Goal: Information Seeking & Learning: Learn about a topic

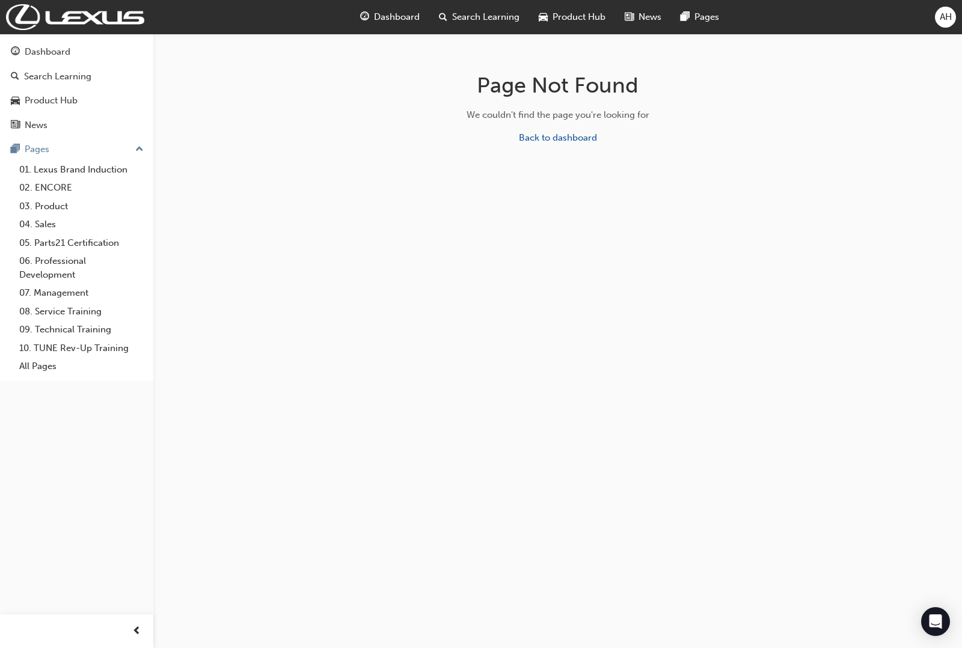
click at [938, 13] on div "AH" at bounding box center [945, 17] width 21 height 21
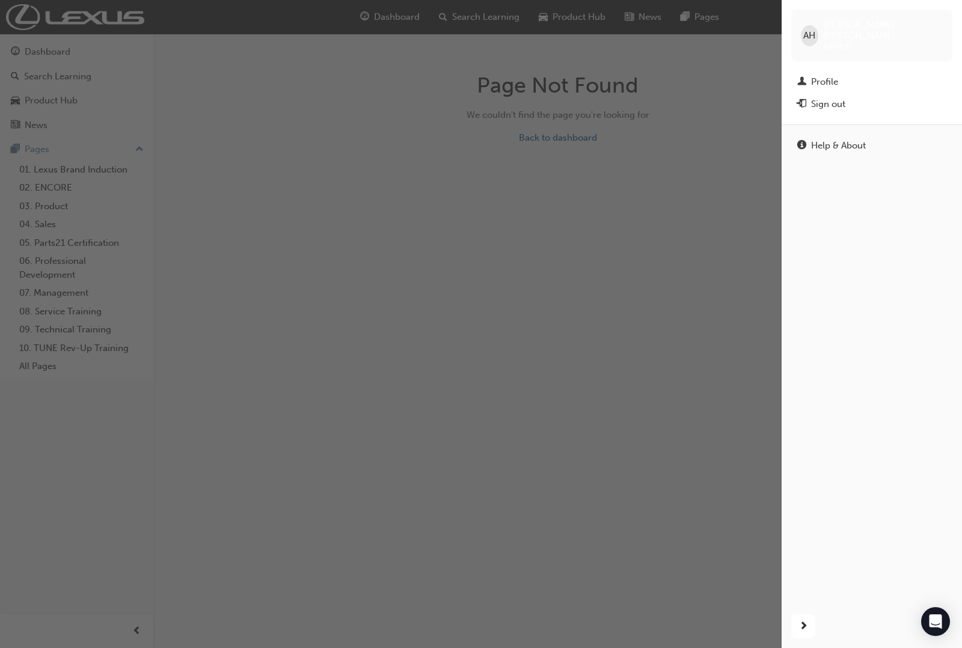
click at [265, 91] on div "button" at bounding box center [391, 324] width 782 height 648
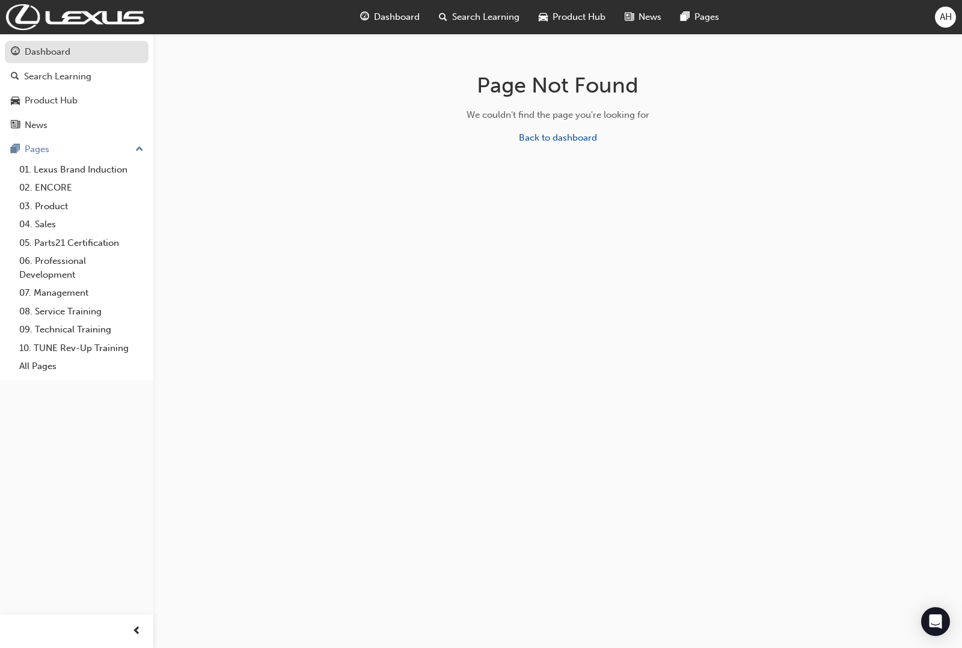
click at [58, 55] on div "Dashboard" at bounding box center [48, 52] width 46 height 14
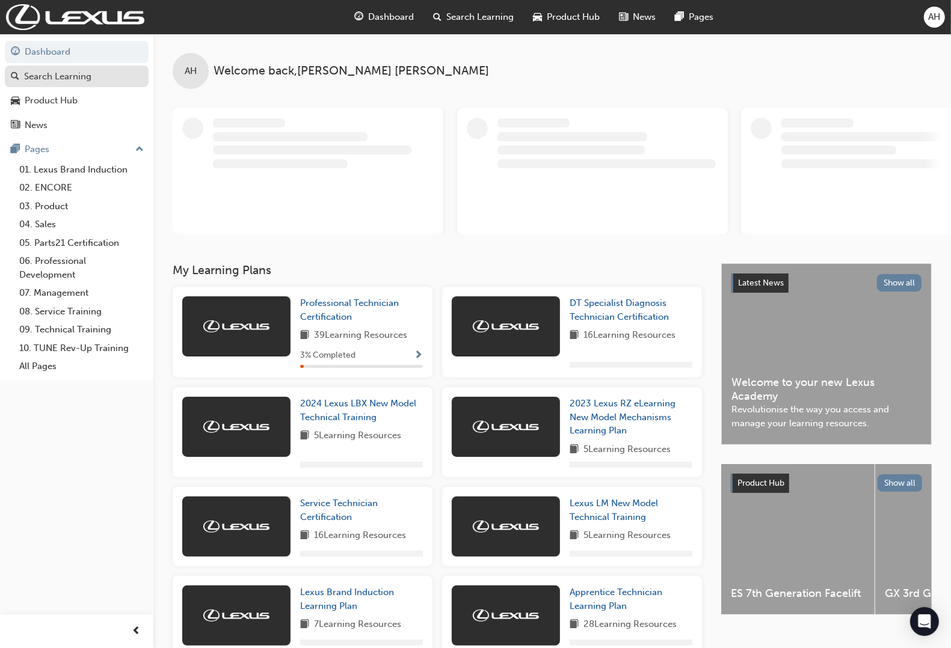
click at [75, 85] on link "Search Learning" at bounding box center [77, 77] width 144 height 22
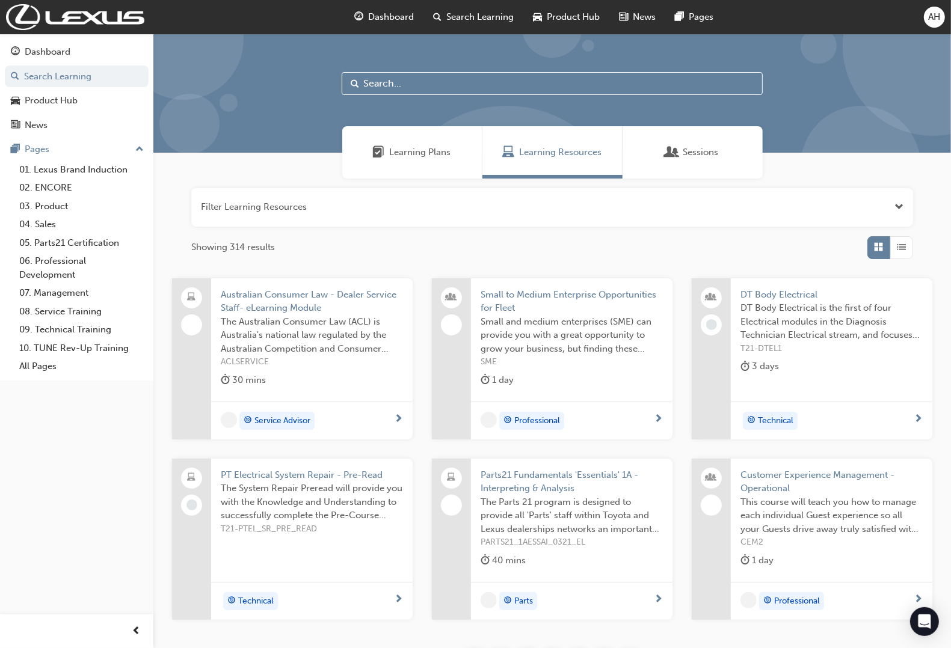
click at [407, 76] on input "text" at bounding box center [552, 83] width 421 height 23
type input "electrified"
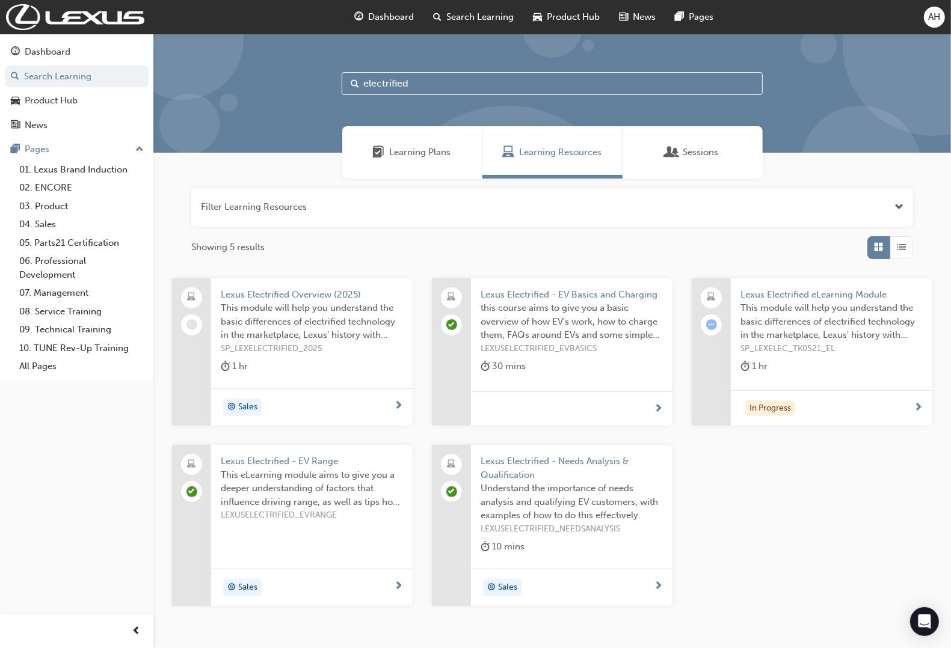
click at [798, 290] on span "Lexus Electrified eLearning Module" at bounding box center [831, 295] width 182 height 14
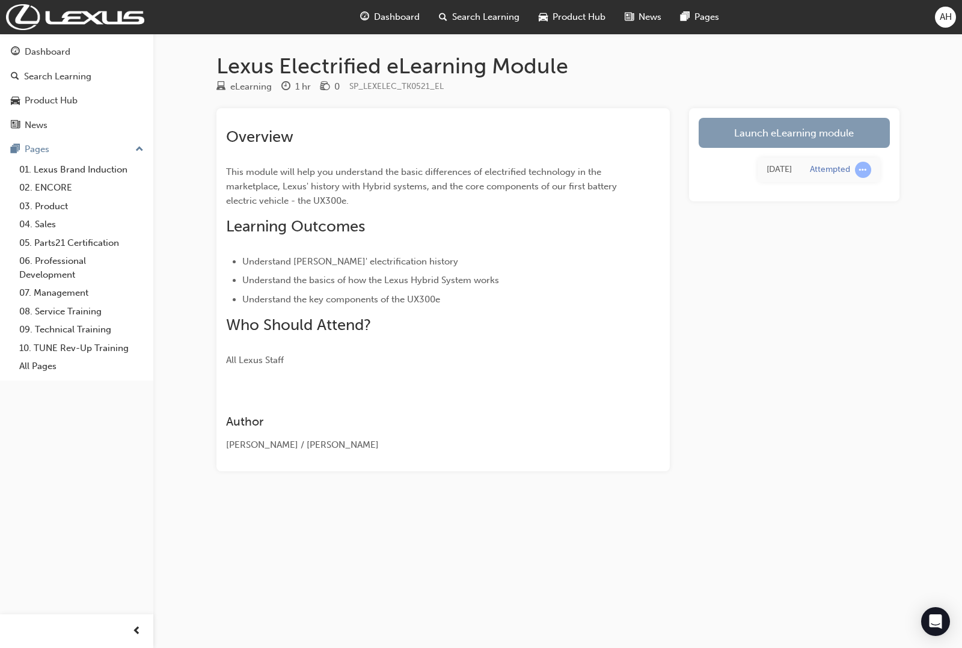
click at [750, 123] on link "Launch eLearning module" at bounding box center [794, 133] width 191 height 30
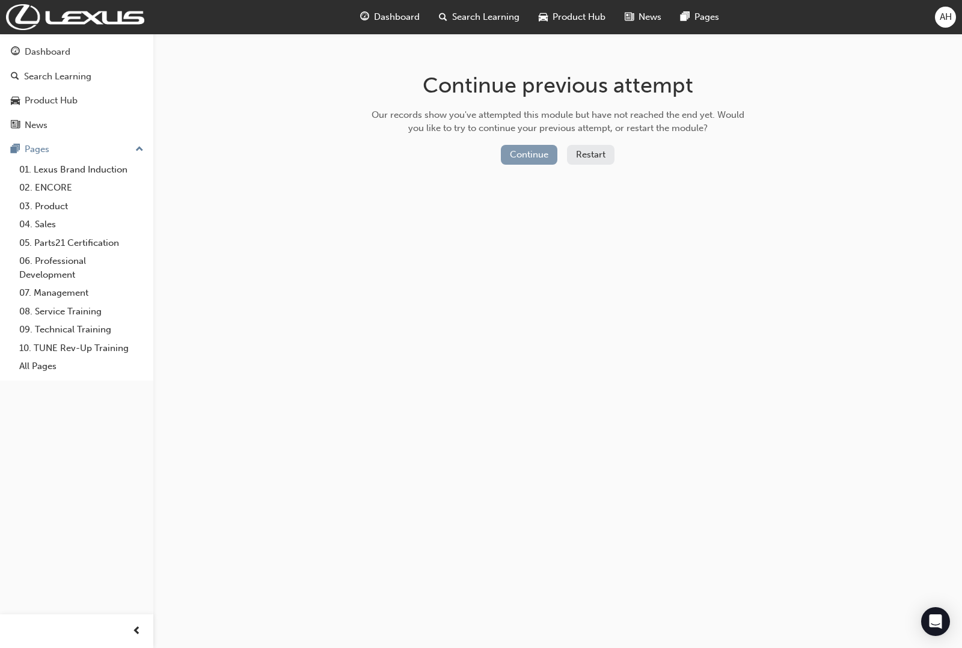
click at [524, 153] on button "Continue" at bounding box center [529, 155] width 57 height 20
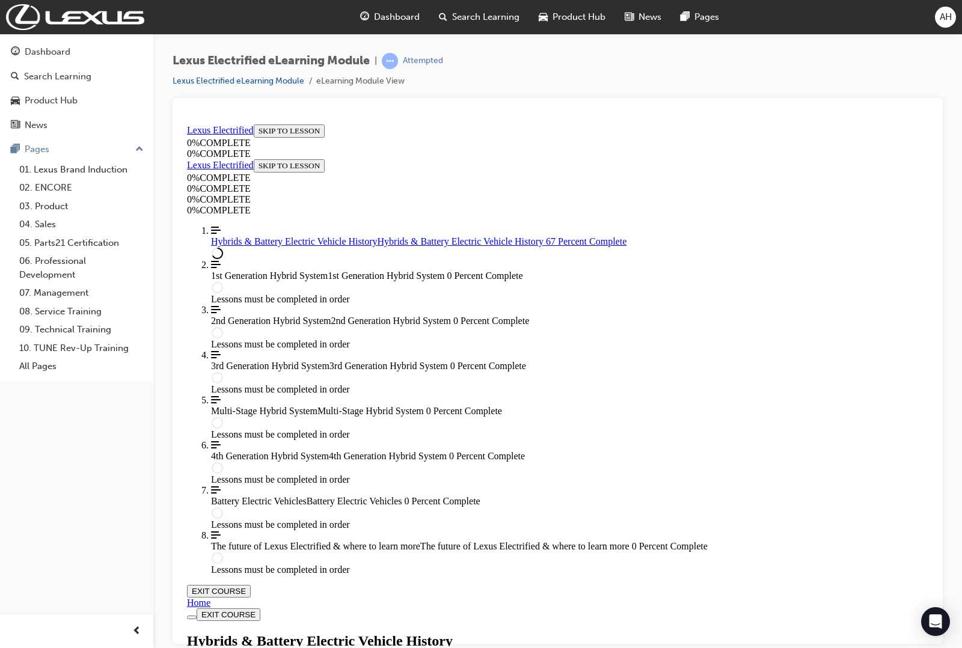
scroll to position [3134, 0]
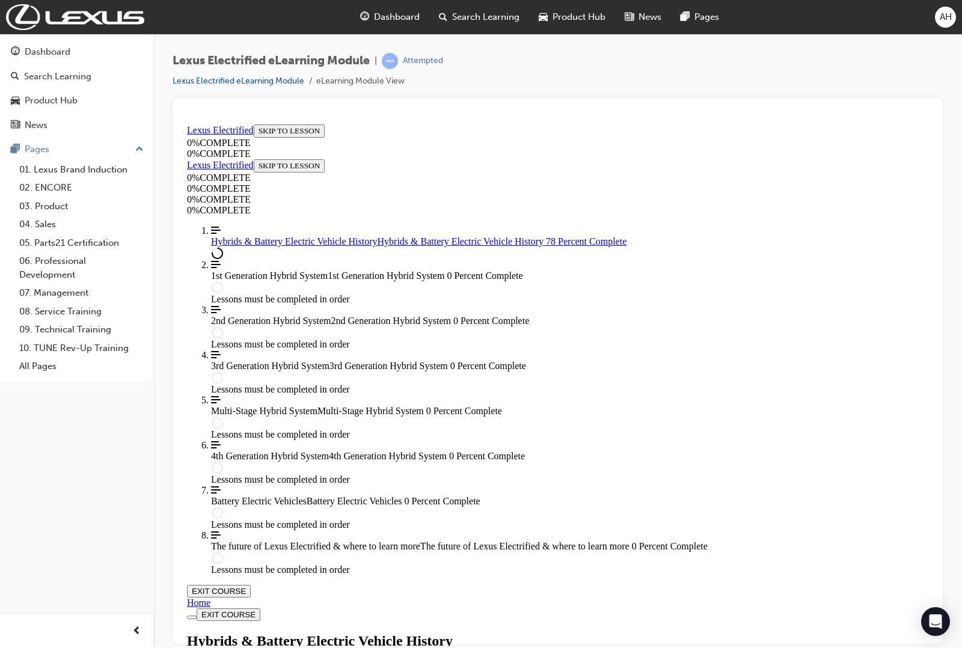
scroll to position [3839, 0]
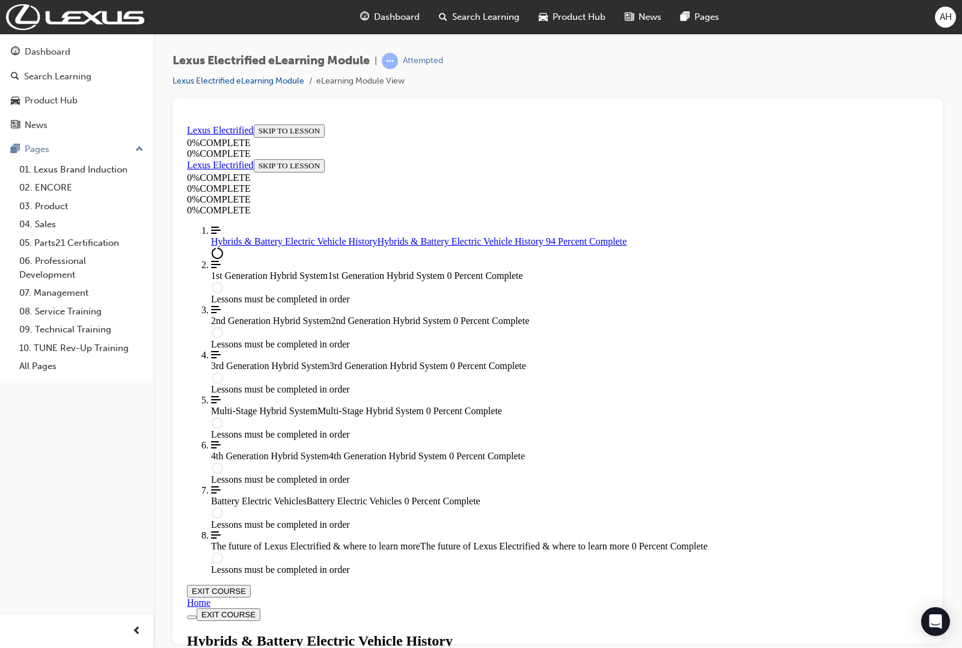
type input "Braking"
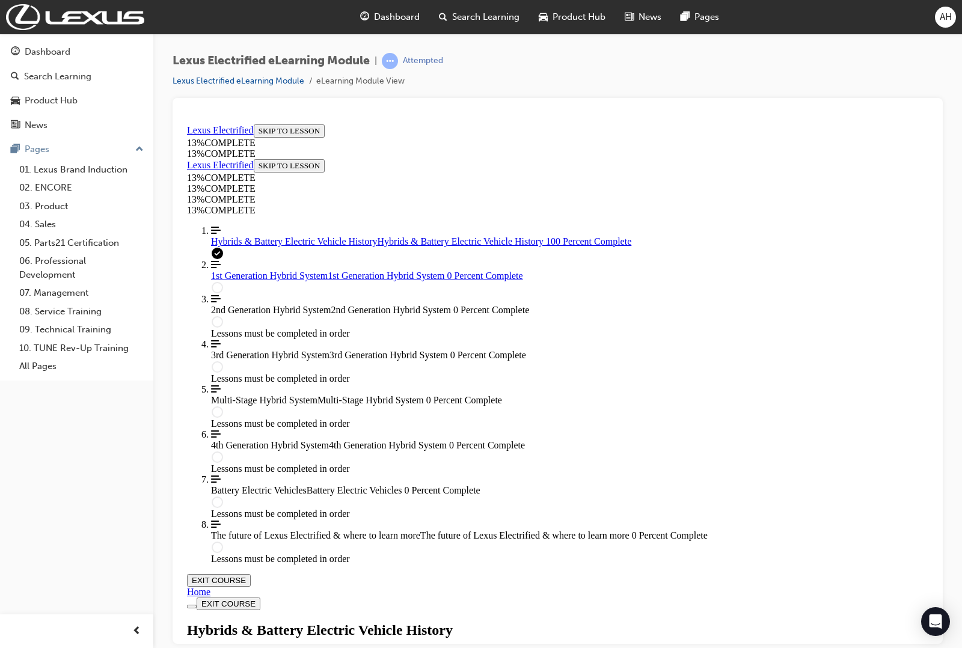
scroll to position [5067, 0]
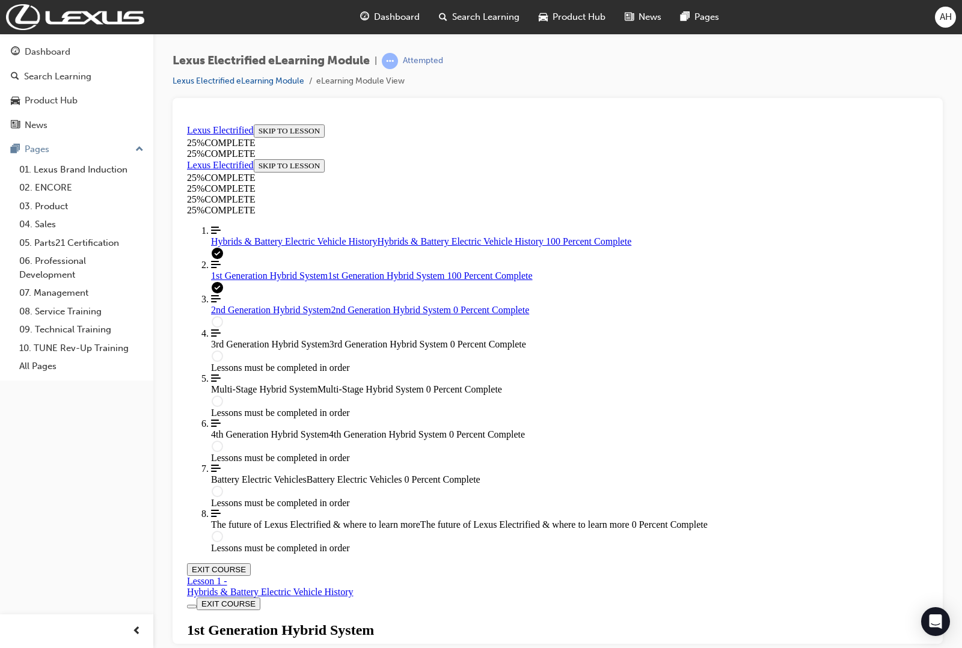
scroll to position [1021, 0]
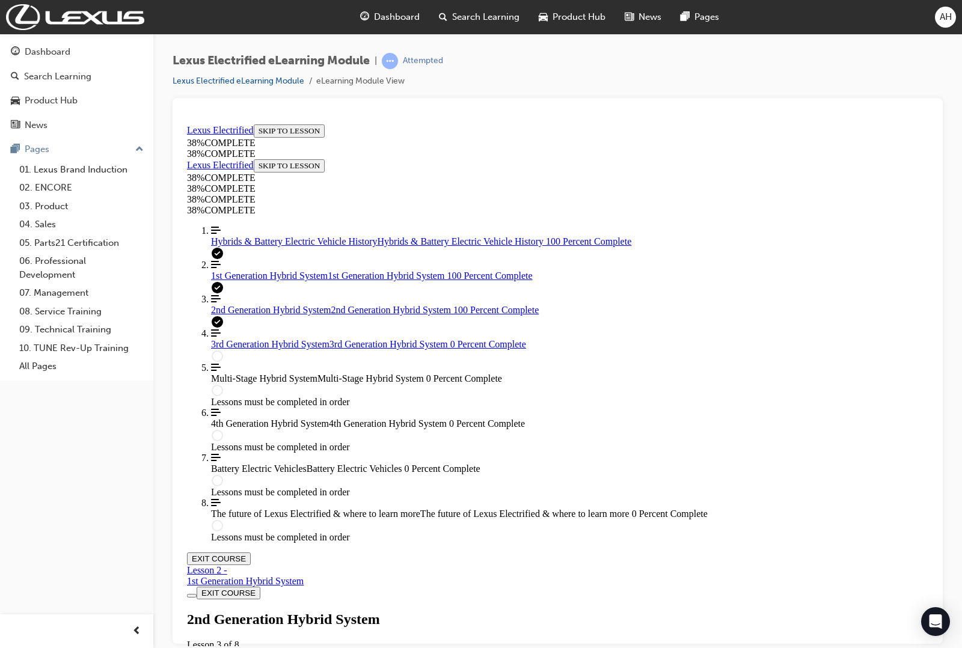
scroll to position [1226, 0]
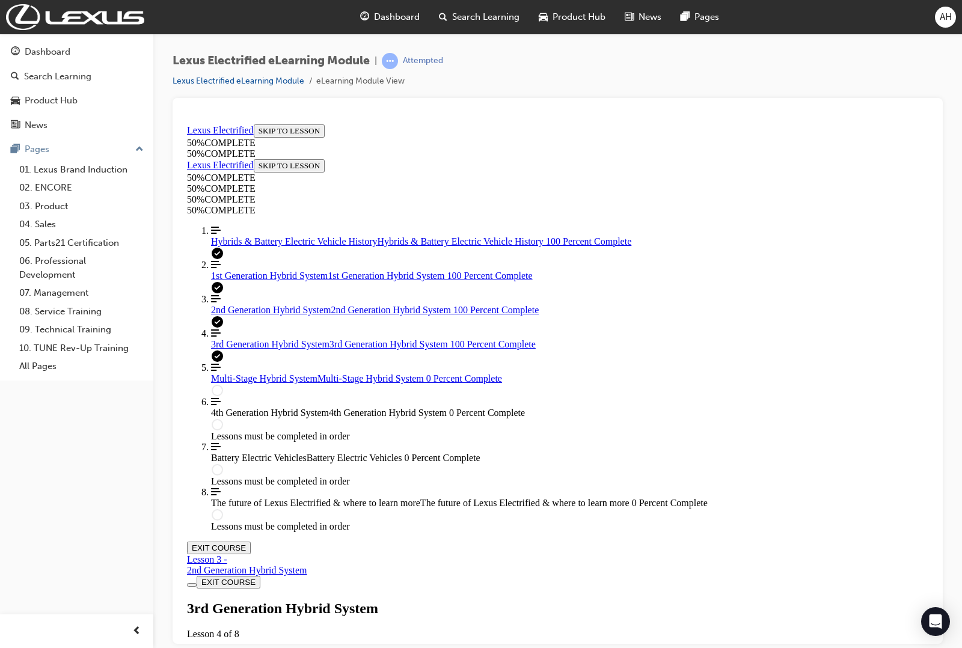
scroll to position [1634, 0]
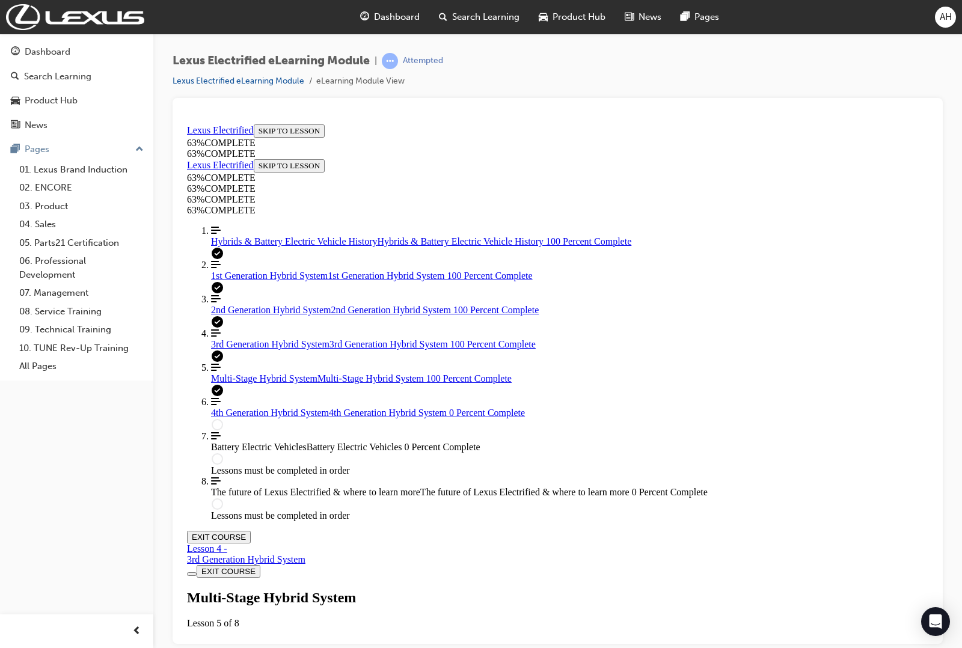
scroll to position [1026, 0]
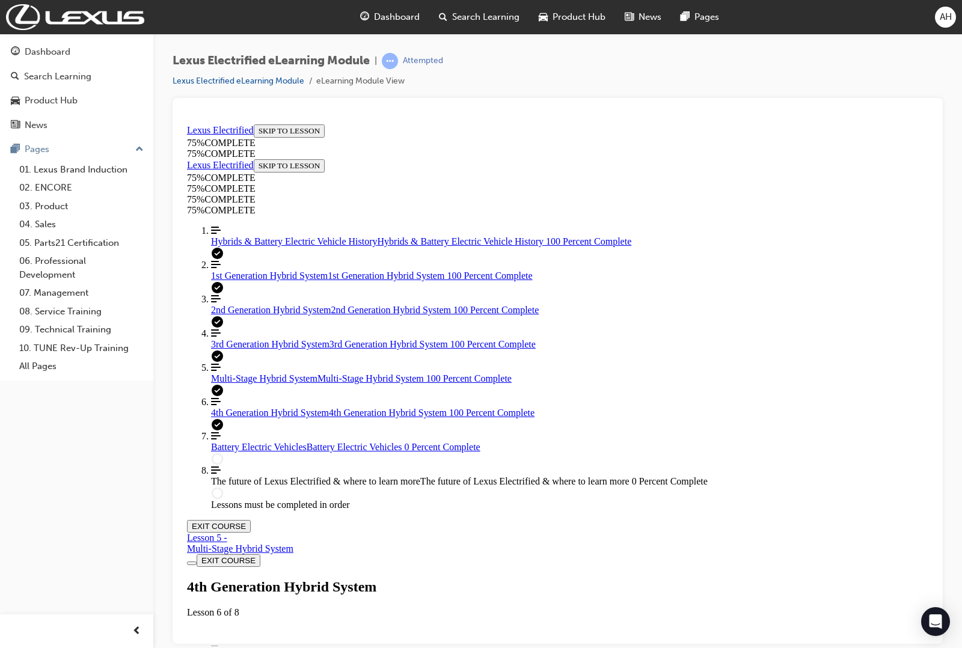
scroll to position [852, 0]
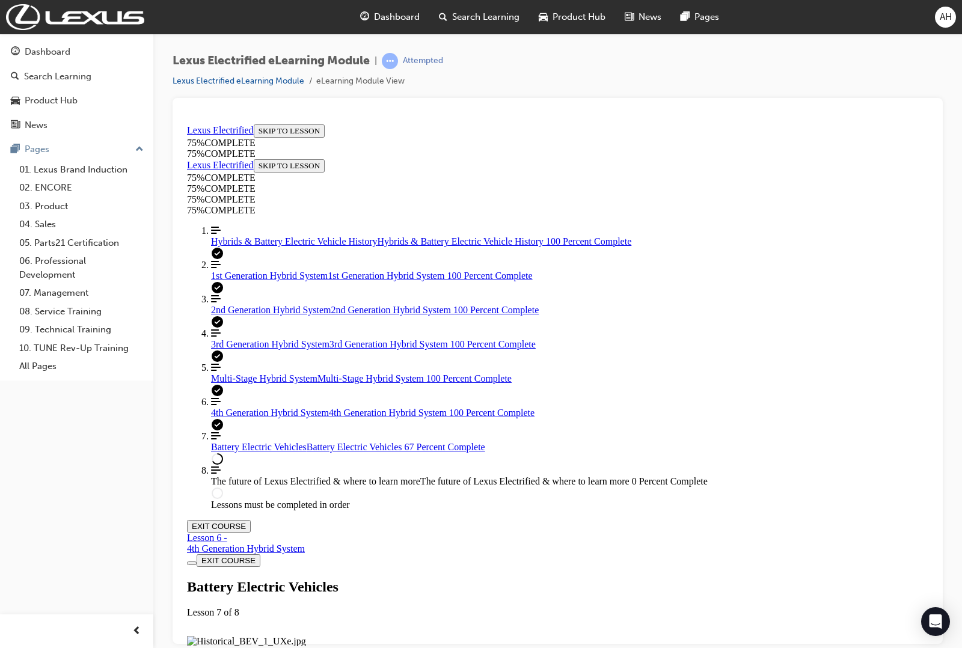
scroll to position [3199, 0]
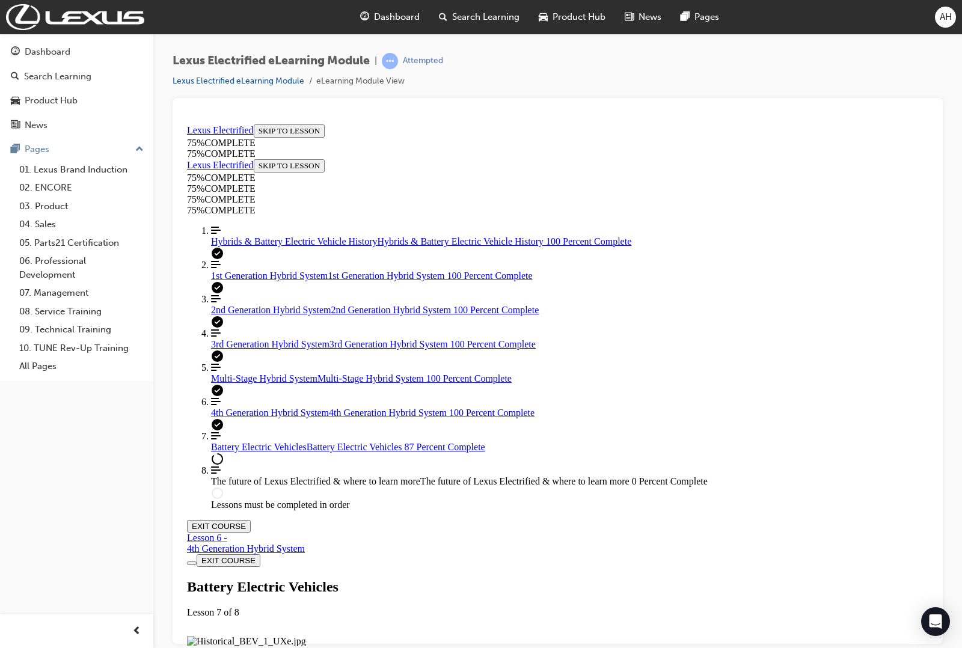
drag, startPoint x: 488, startPoint y: 398, endPoint x: 519, endPoint y: 411, distance: 33.7
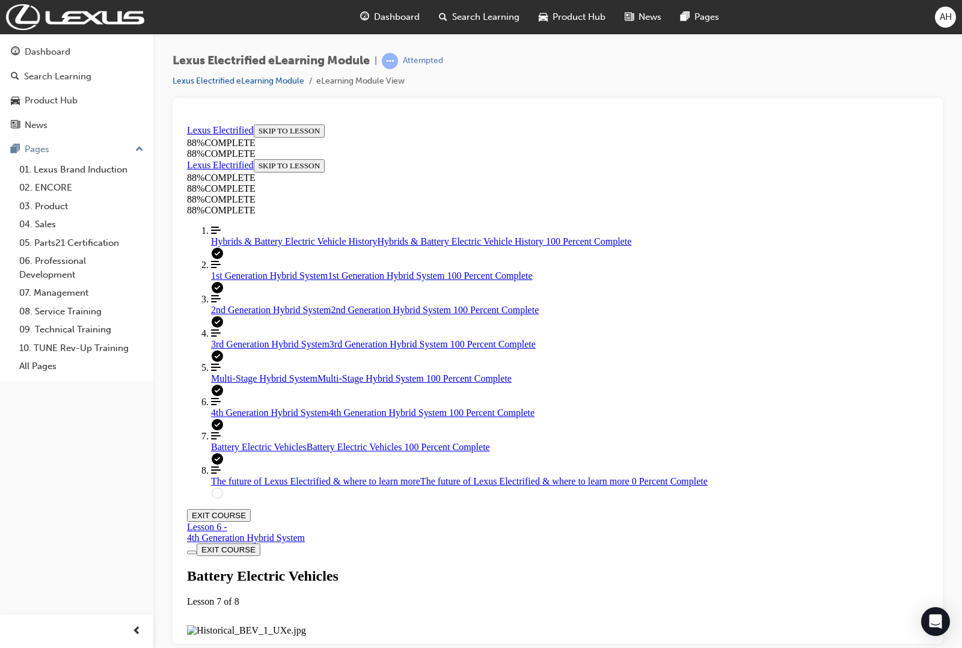
scroll to position [4215, 0]
drag, startPoint x: 565, startPoint y: 230, endPoint x: 597, endPoint y: 294, distance: 70.5
drag, startPoint x: 543, startPoint y: 355, endPoint x: 572, endPoint y: 356, distance: 28.9
drag, startPoint x: 565, startPoint y: 226, endPoint x: 606, endPoint y: 229, distance: 41.0
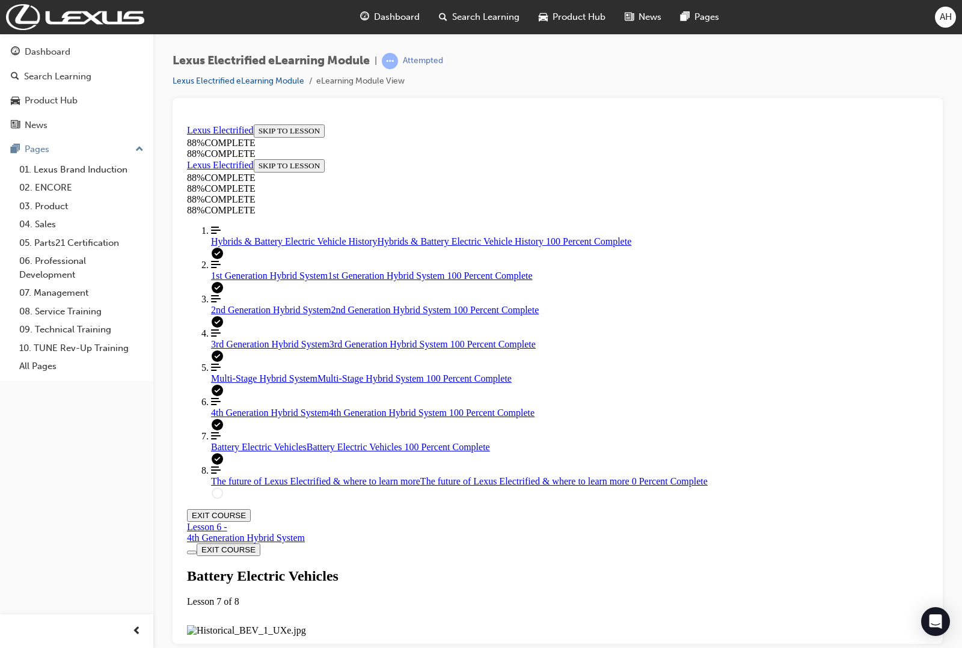
scroll to position [4714, 0]
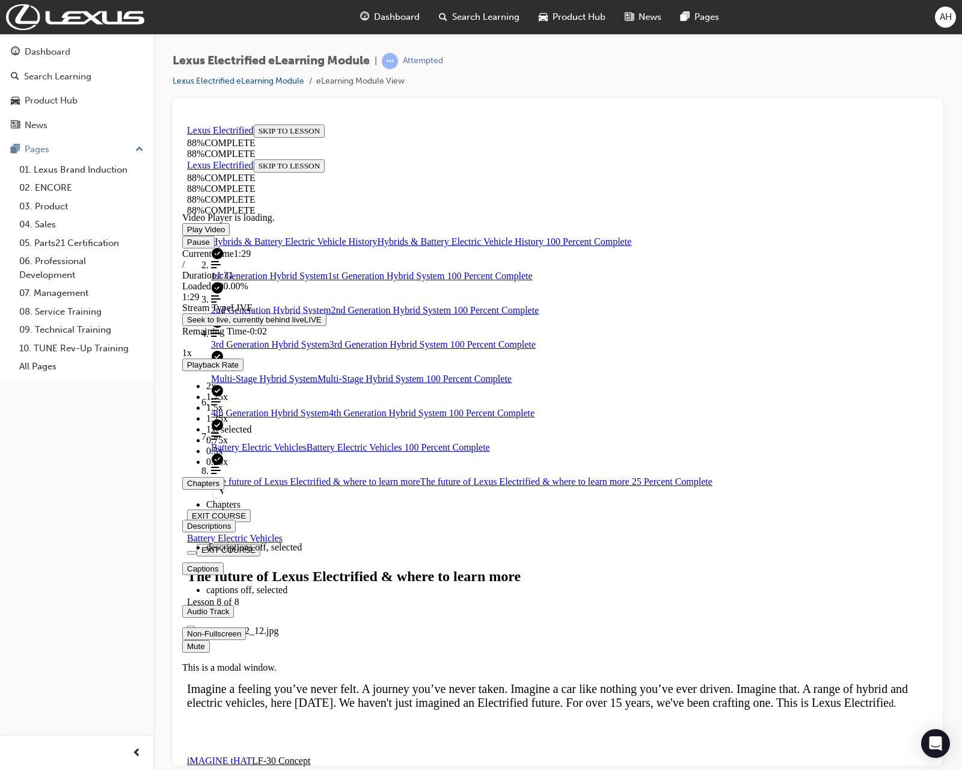
click at [187, 638] on span "Video player. You can use the space bar to toggle playback and arrow keys to sc…" at bounding box center [187, 633] width 0 height 9
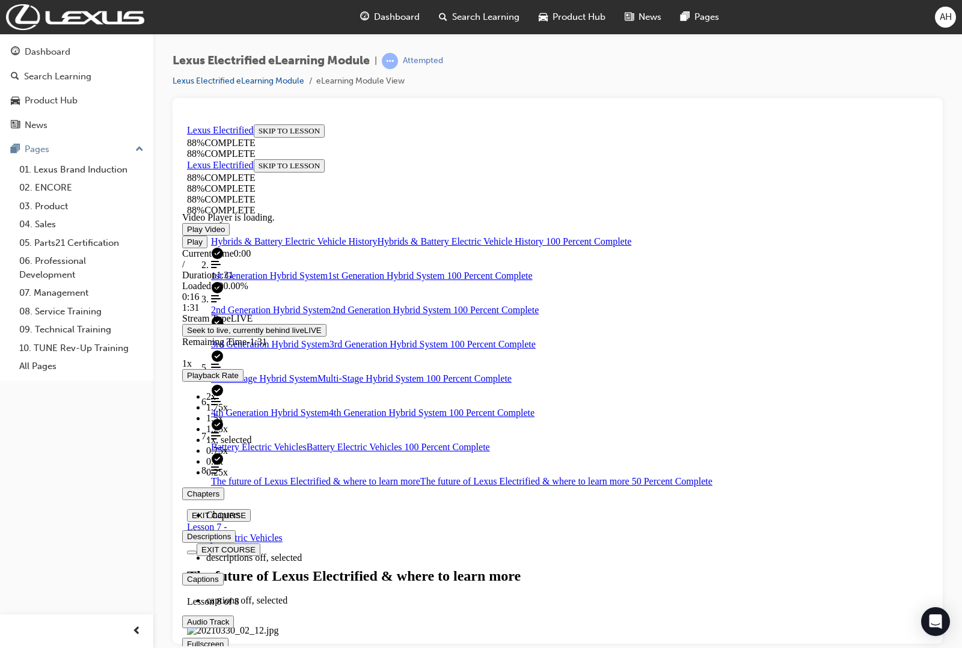
scroll to position [1545, 0]
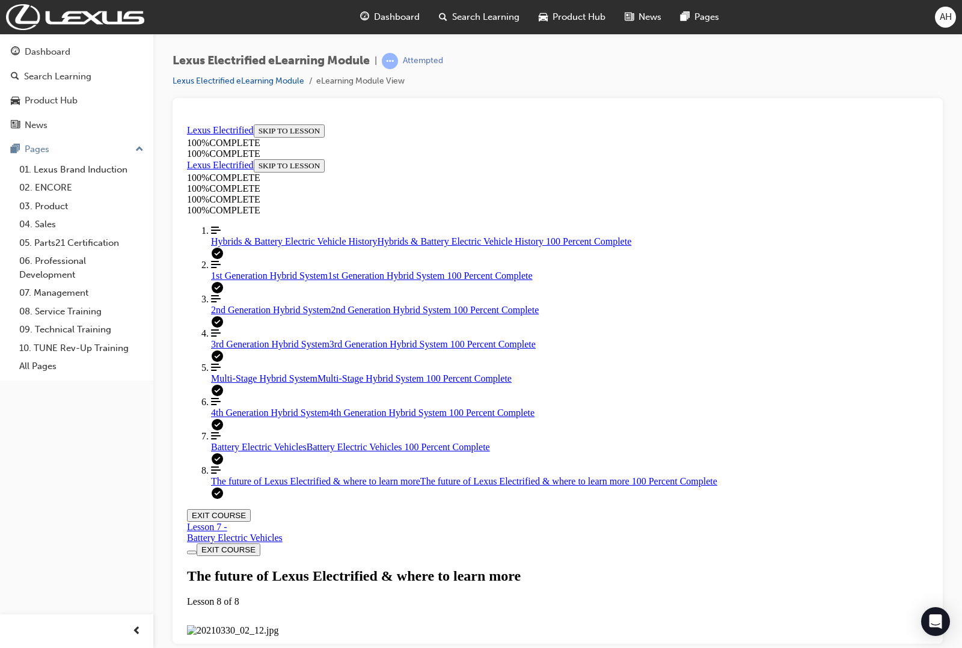
scroll to position [4252, 0]
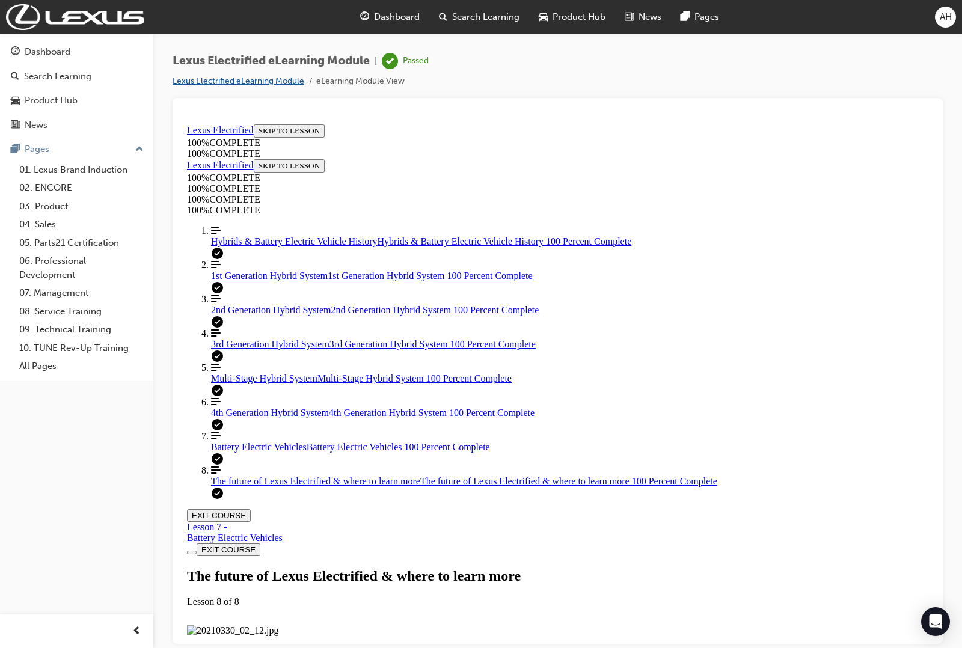
click at [260, 79] on link "Lexus Electrified eLearning Module" at bounding box center [239, 81] width 132 height 10
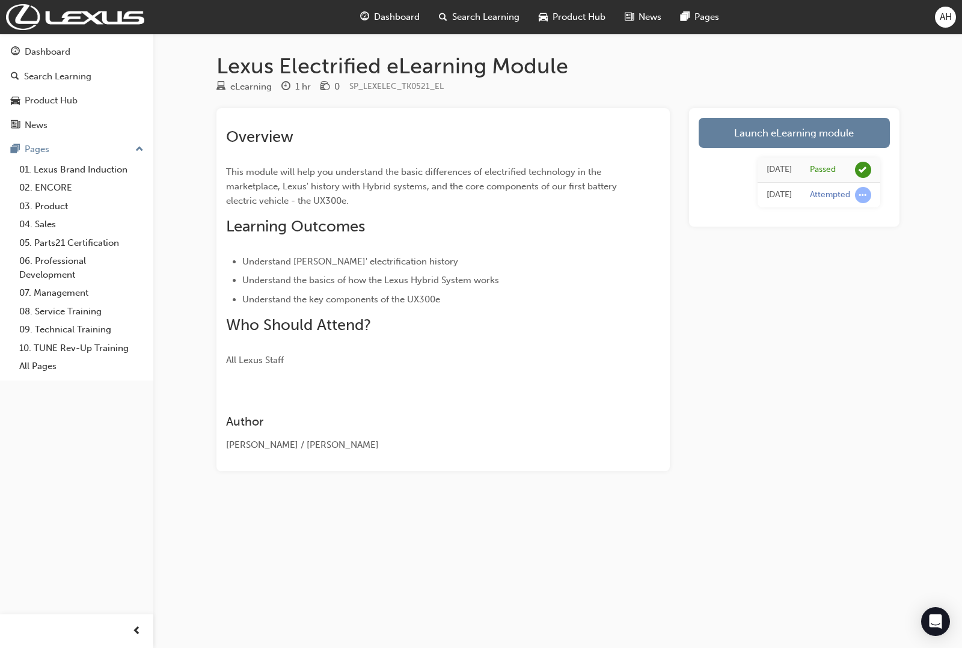
click at [503, 14] on span "Search Learning" at bounding box center [485, 17] width 67 height 14
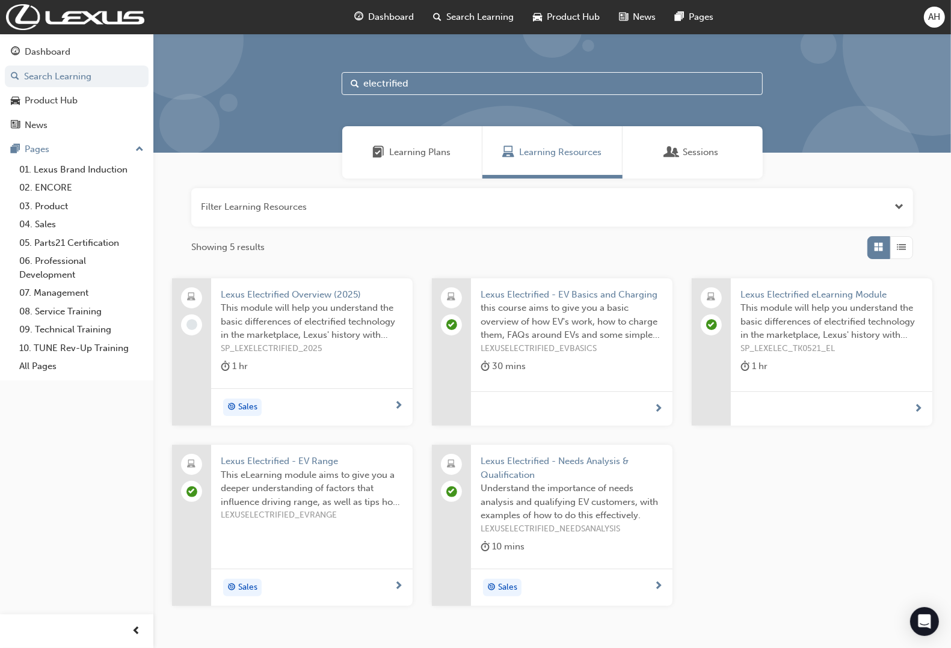
click at [263, 331] on span "This module will help you understand the basic differences of electrified techn…" at bounding box center [312, 321] width 182 height 41
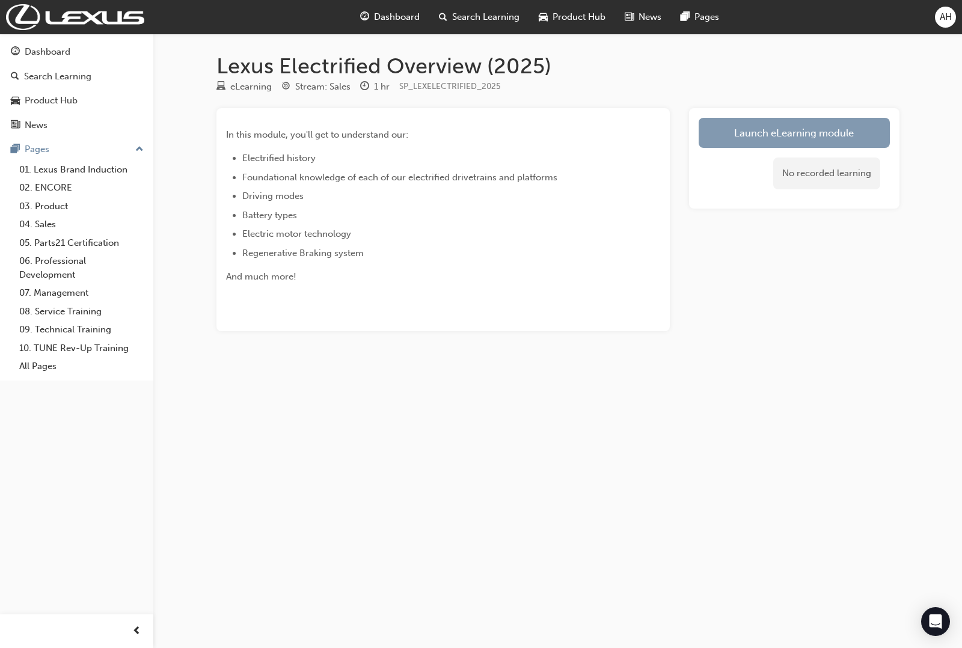
click at [792, 137] on link "Launch eLearning module" at bounding box center [794, 133] width 191 height 30
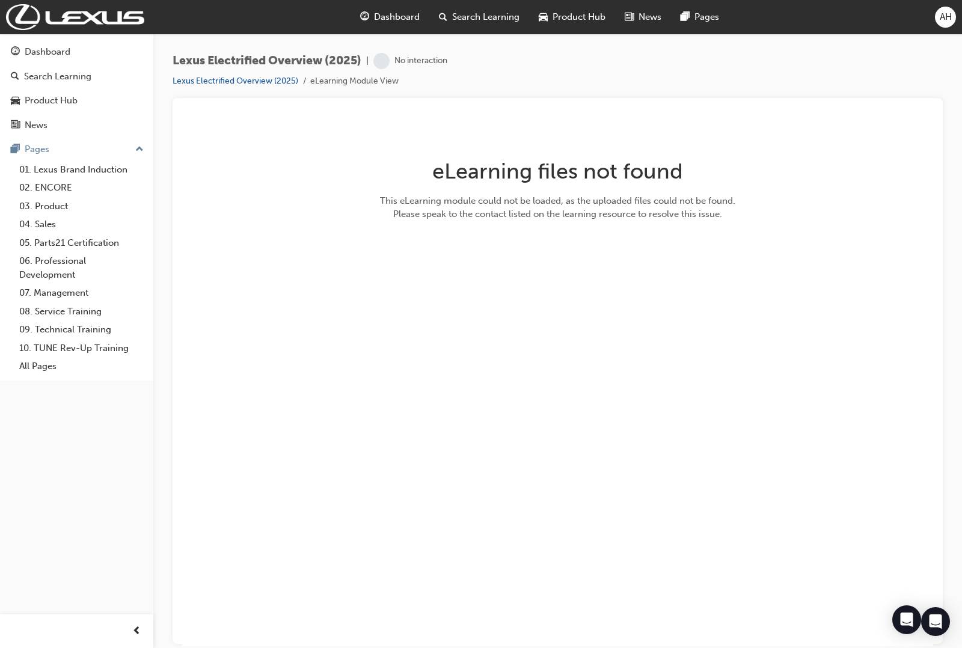
click at [645, 223] on div "eLearning files not found This eLearning module could not be loaded, as the upl…" at bounding box center [558, 194] width 391 height 150
click at [463, 19] on span "Search Learning" at bounding box center [485, 17] width 67 height 14
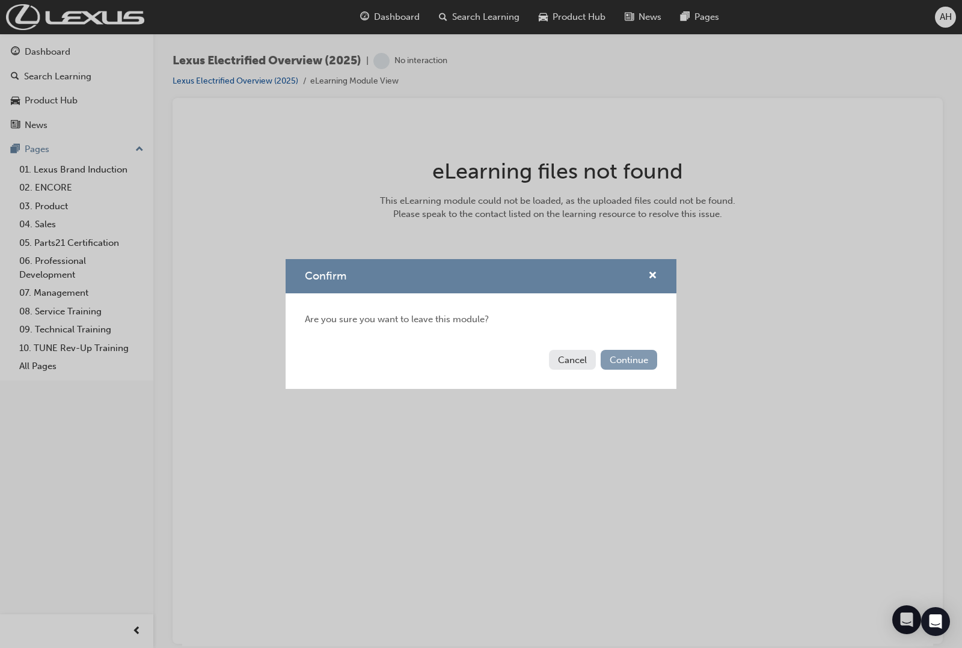
click at [632, 360] on button "Continue" at bounding box center [629, 360] width 57 height 20
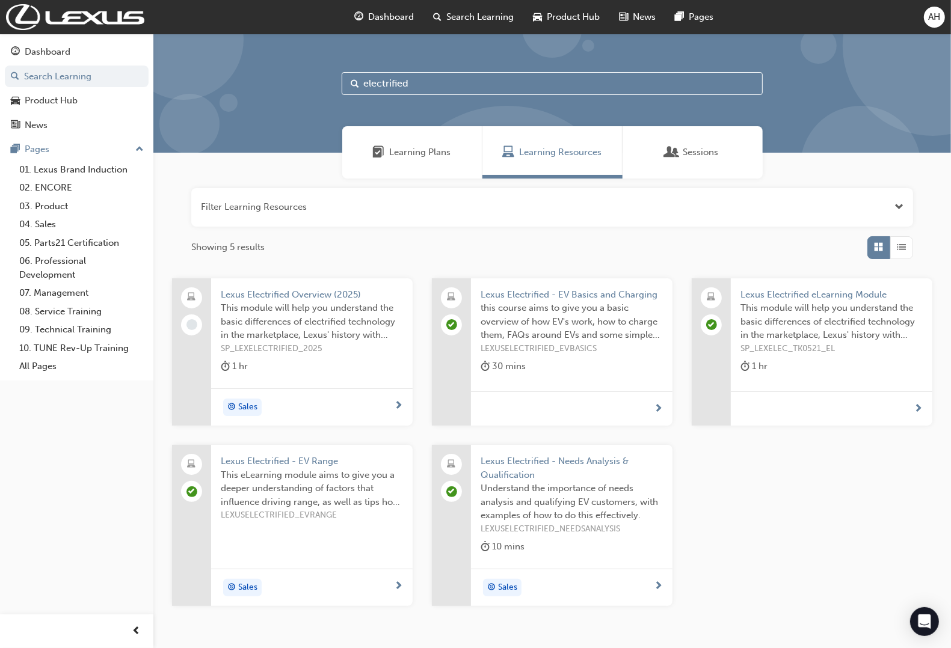
click at [349, 292] on span "Lexus Electrified Overview (2025)" at bounding box center [312, 295] width 182 height 14
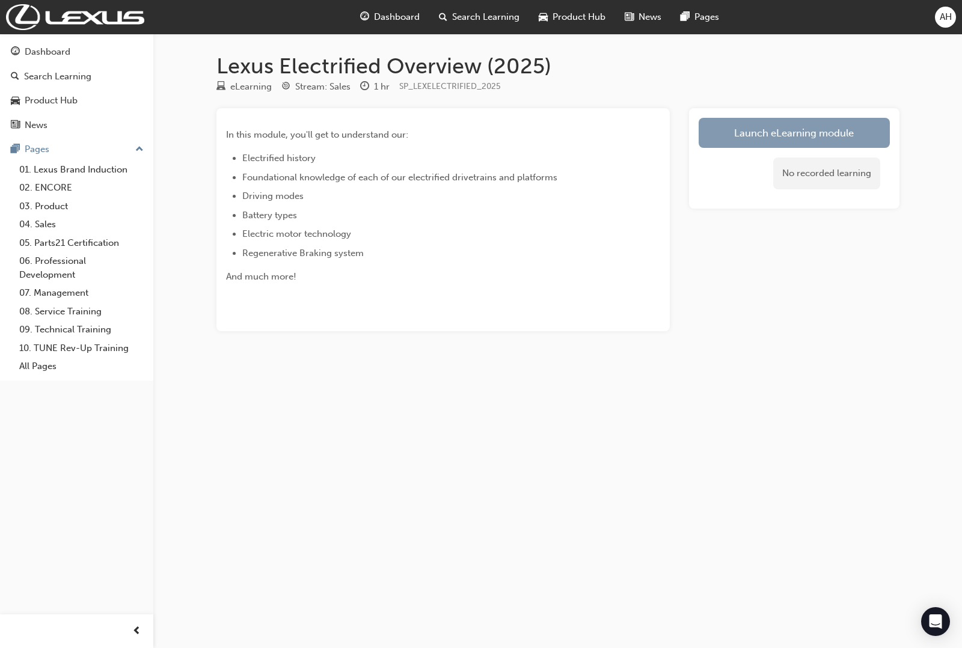
click at [792, 132] on link "Launch eLearning module" at bounding box center [794, 133] width 191 height 30
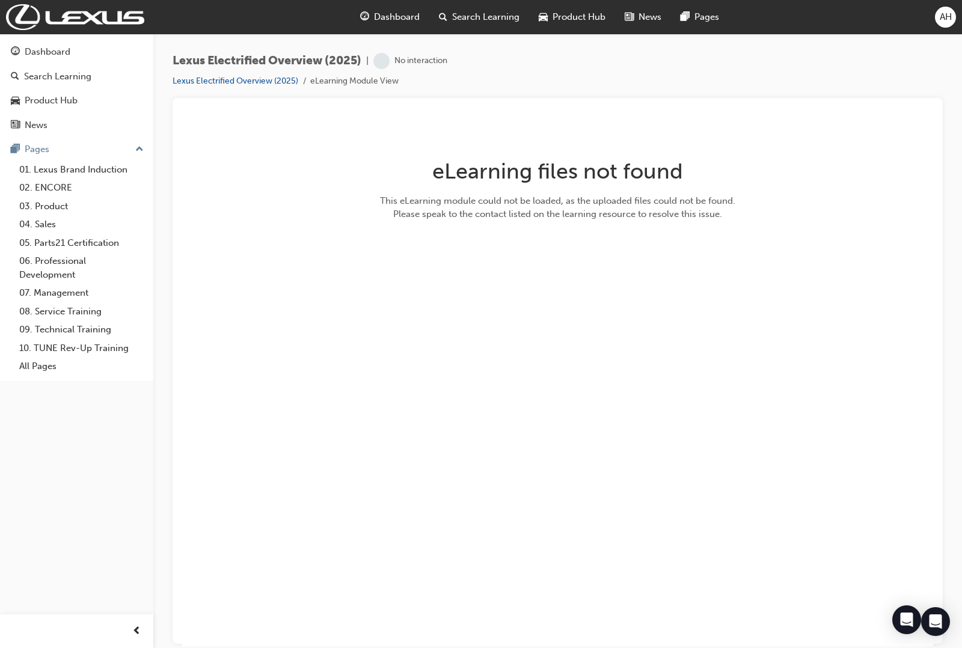
click at [493, 16] on span "Search Learning" at bounding box center [485, 17] width 67 height 14
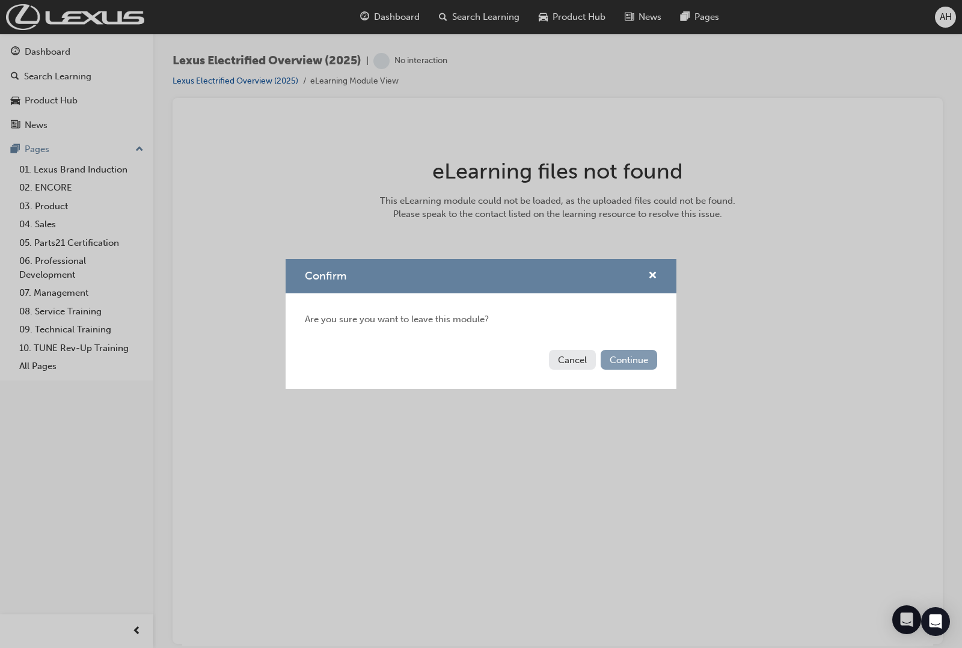
click at [627, 364] on button "Continue" at bounding box center [629, 360] width 57 height 20
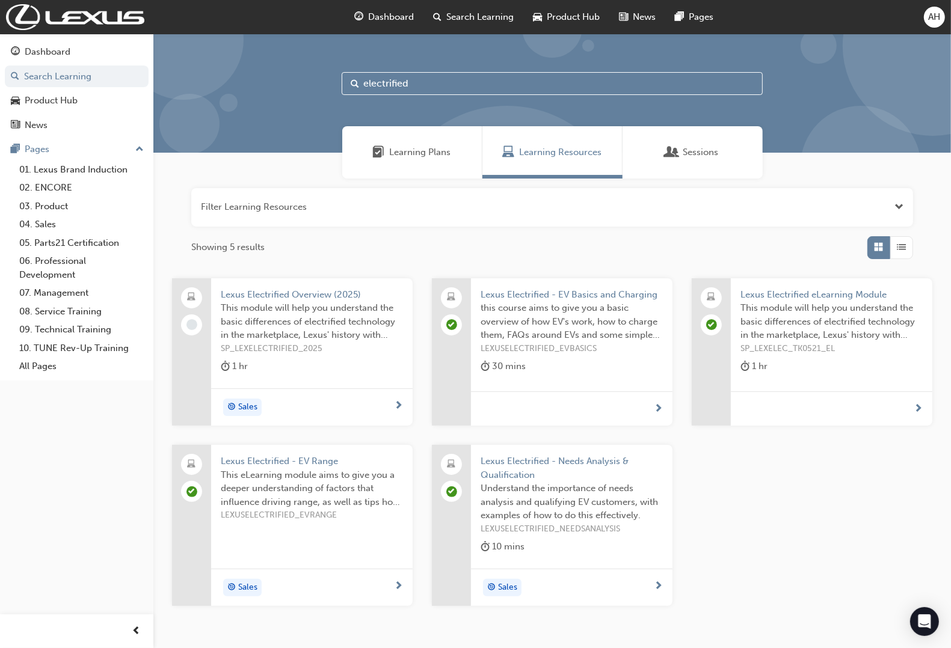
click at [447, 161] on div "Learning Plans" at bounding box center [412, 152] width 140 height 52
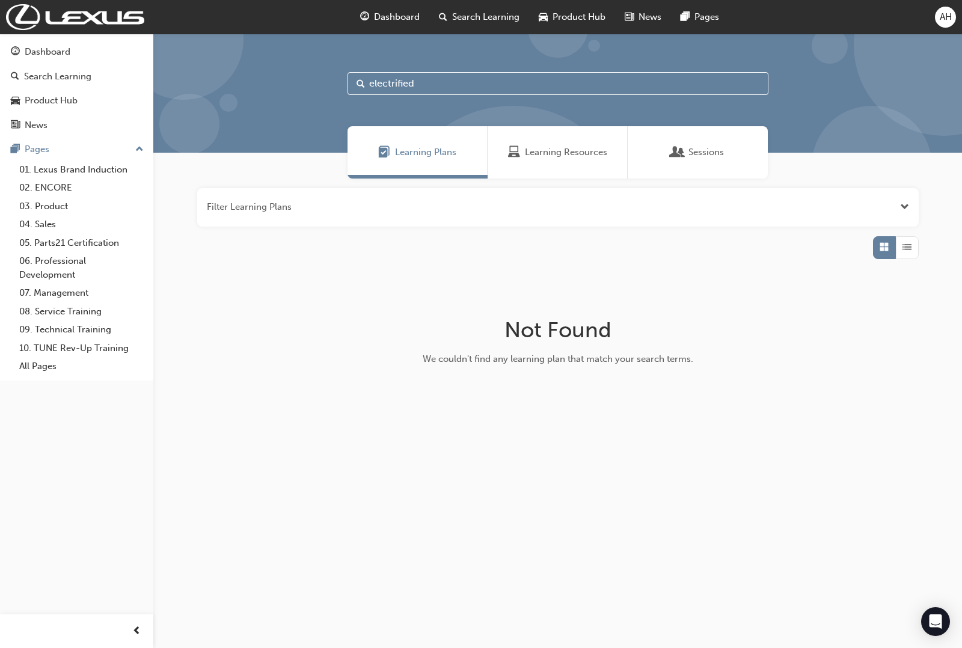
click at [432, 163] on div "Learning Plans" at bounding box center [418, 152] width 140 height 52
click at [88, 53] on div "Dashboard" at bounding box center [77, 52] width 132 height 15
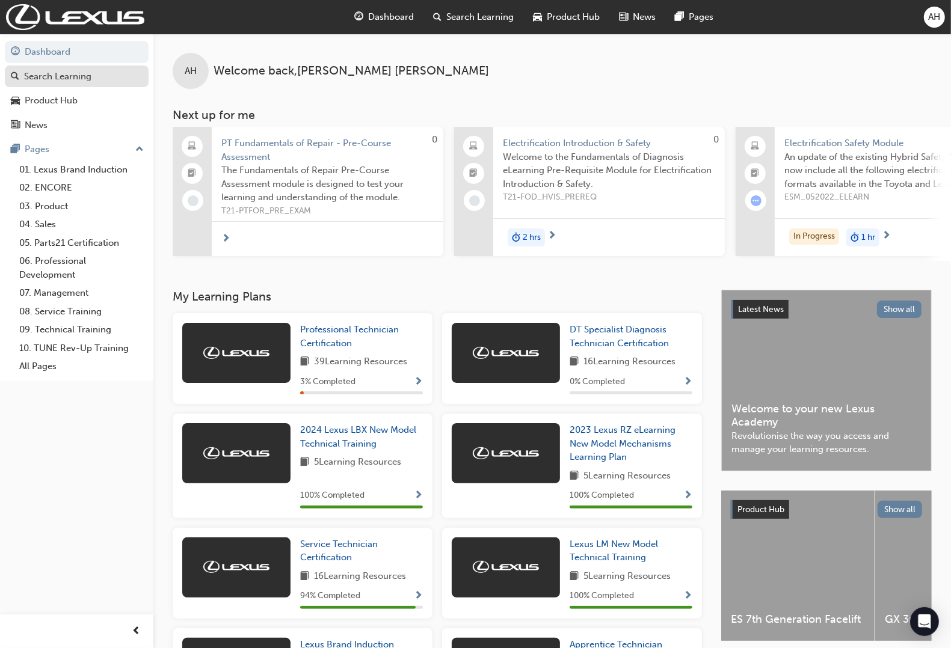
click at [85, 77] on div "Search Learning" at bounding box center [57, 77] width 67 height 14
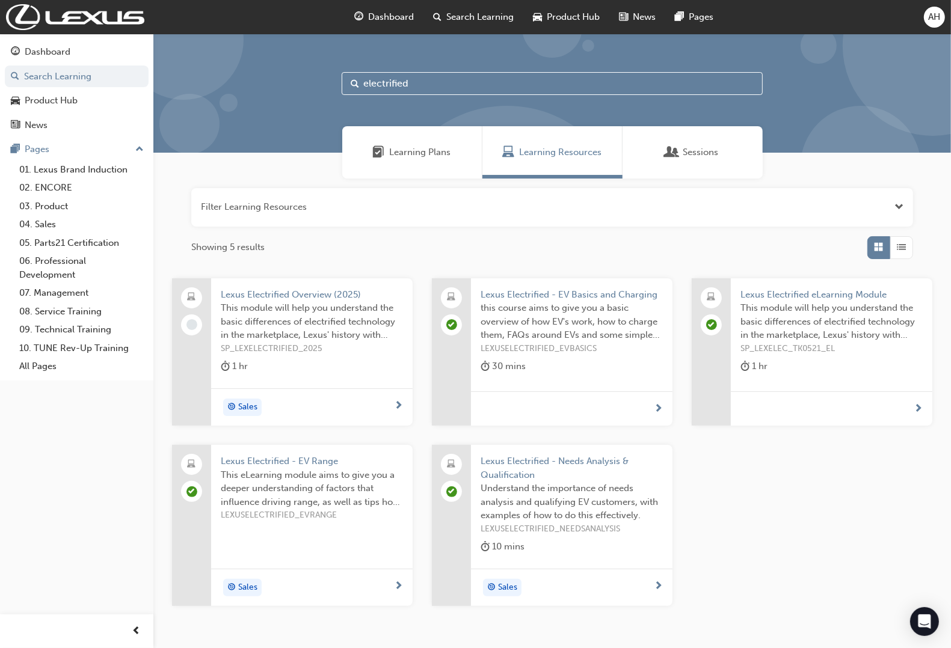
click at [310, 288] on span "Lexus Electrified Overview (2025)" at bounding box center [312, 295] width 182 height 14
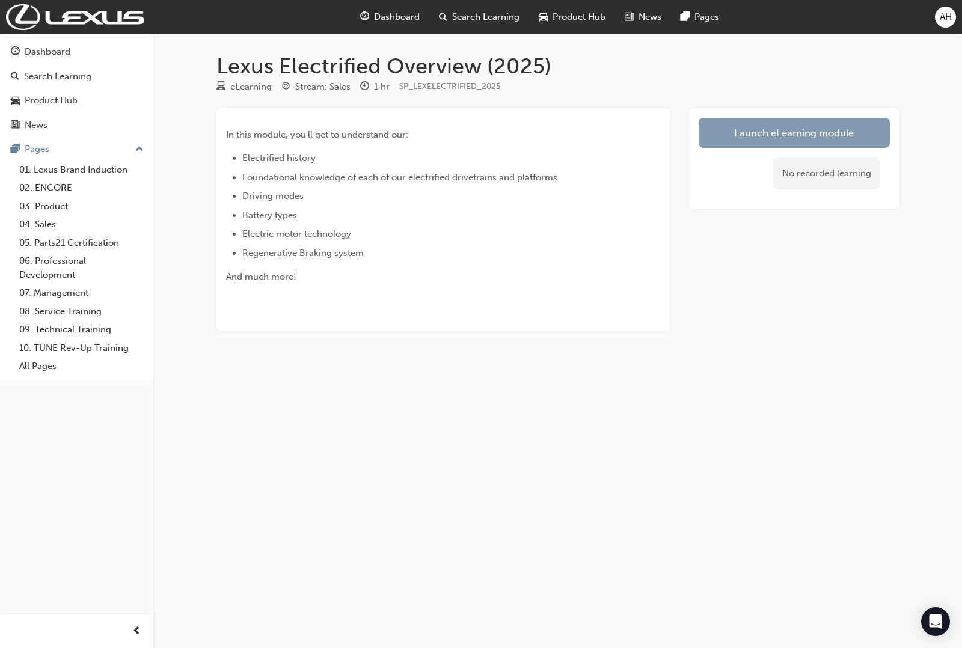
click at [769, 133] on link "Launch eLearning module" at bounding box center [794, 133] width 191 height 30
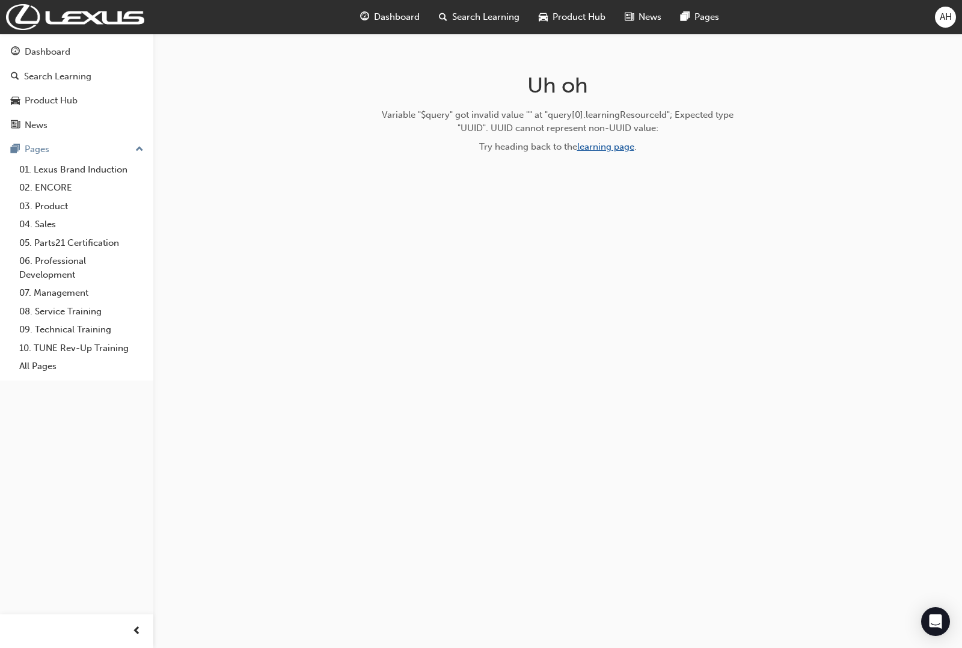
click at [609, 144] on link "learning page" at bounding box center [605, 146] width 57 height 11
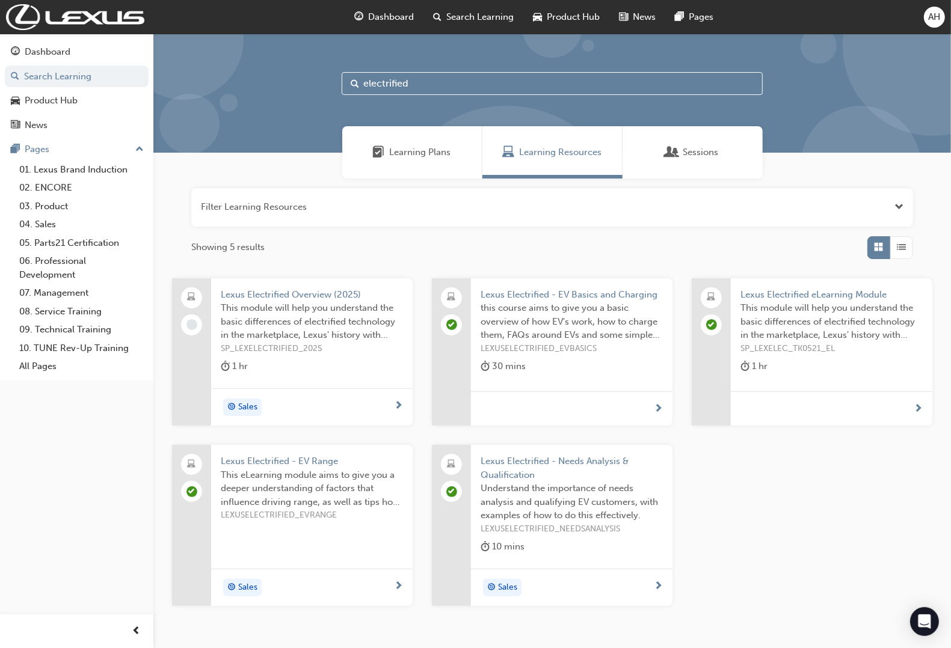
click at [319, 301] on span "This module will help you understand the basic differences of electrified techn…" at bounding box center [312, 321] width 182 height 41
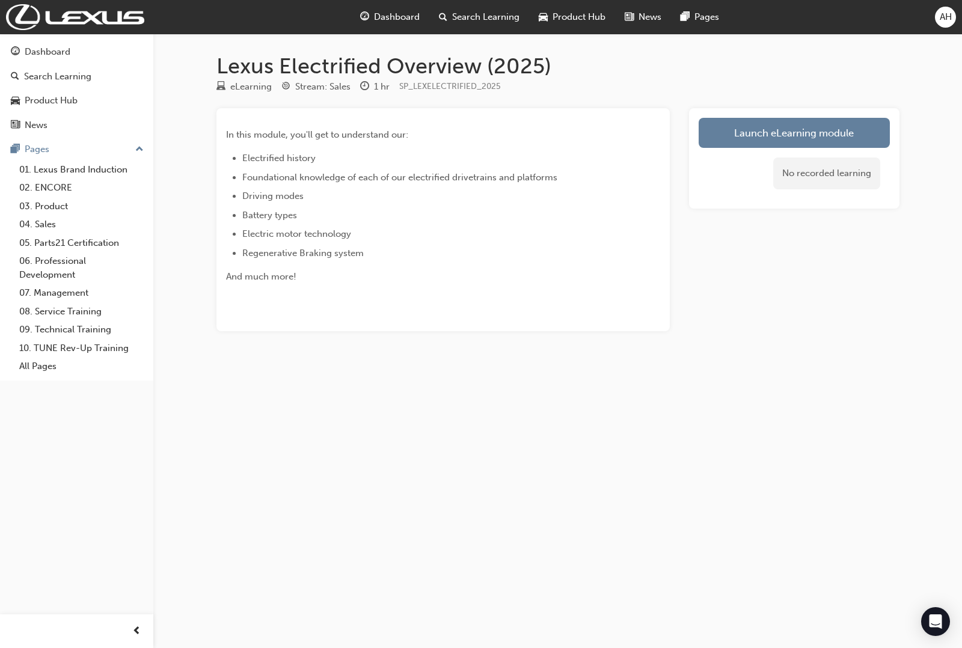
click at [786, 115] on div "Launch eLearning module No recorded learning" at bounding box center [794, 158] width 211 height 100
click at [771, 131] on link "Launch eLearning module" at bounding box center [794, 133] width 191 height 30
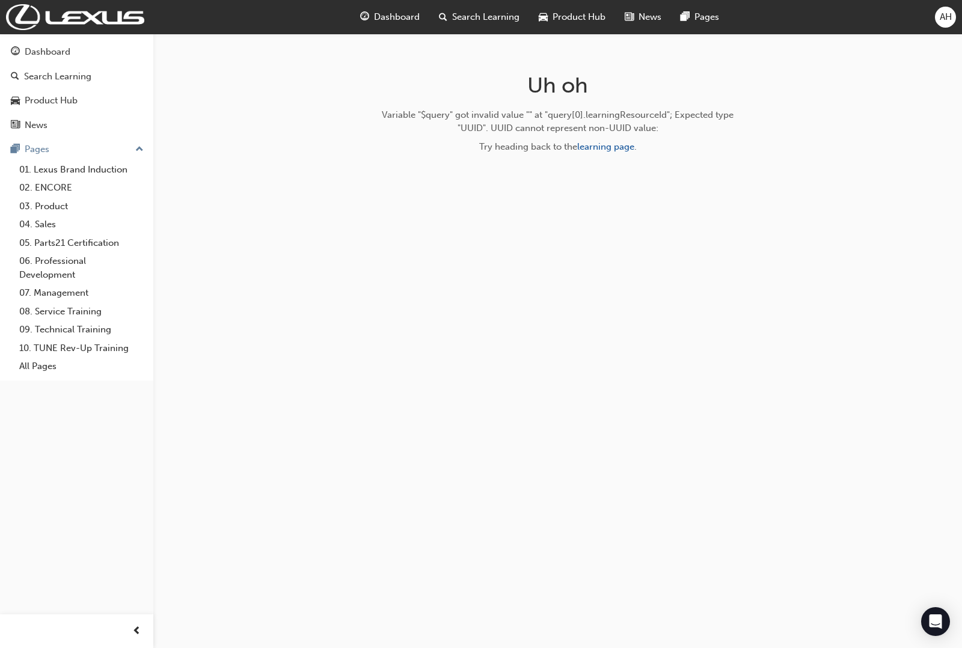
click at [407, 15] on span "Dashboard" at bounding box center [397, 17] width 46 height 14
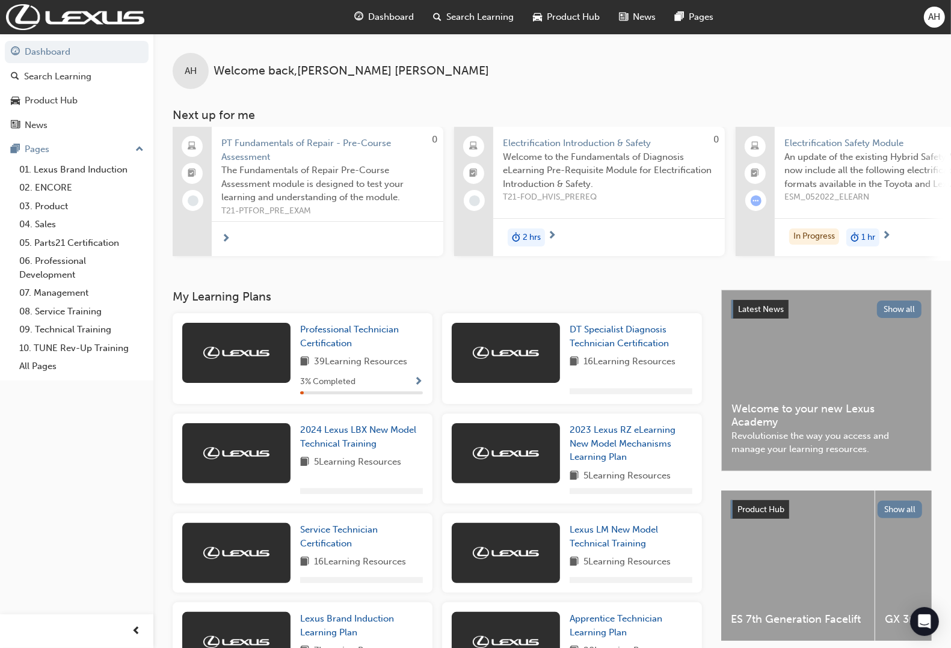
click at [933, 25] on div "AH" at bounding box center [934, 17] width 21 height 21
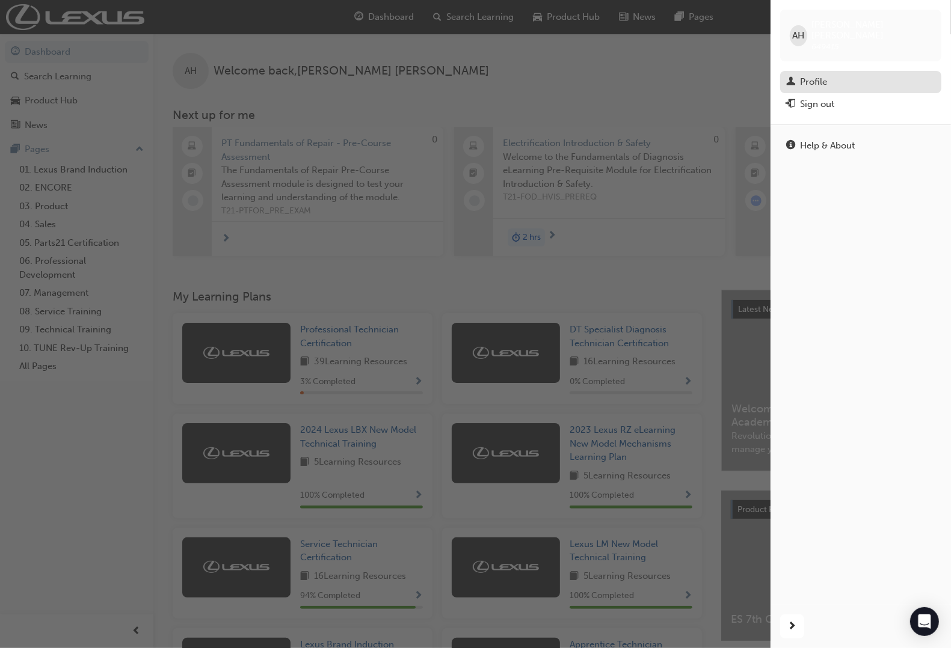
click at [807, 75] on div "Profile" at bounding box center [860, 82] width 149 height 15
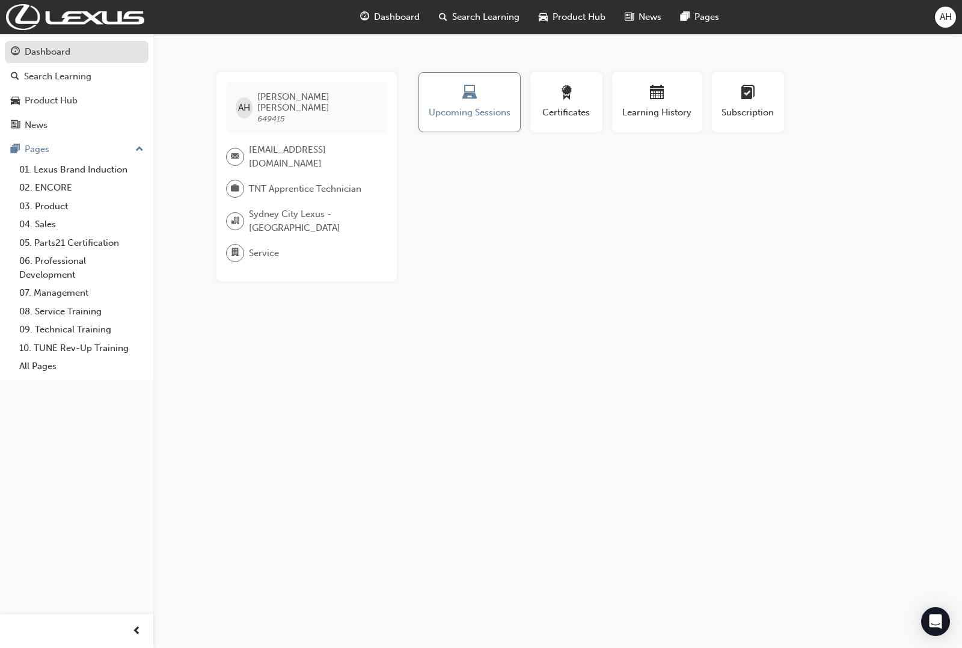
click at [81, 47] on div "Dashboard" at bounding box center [77, 52] width 132 height 15
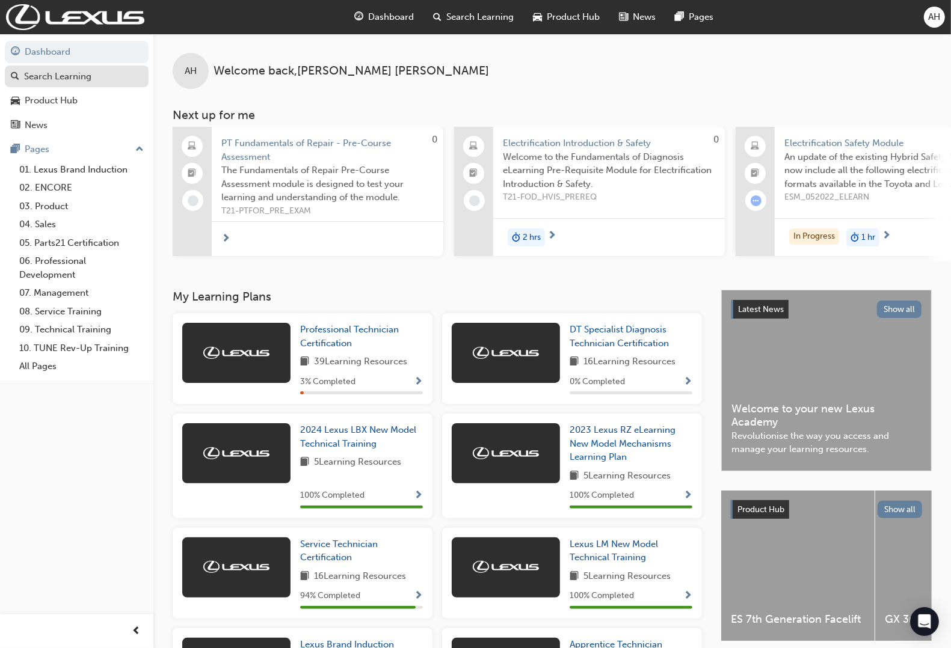
click at [73, 80] on div "Search Learning" at bounding box center [57, 77] width 67 height 14
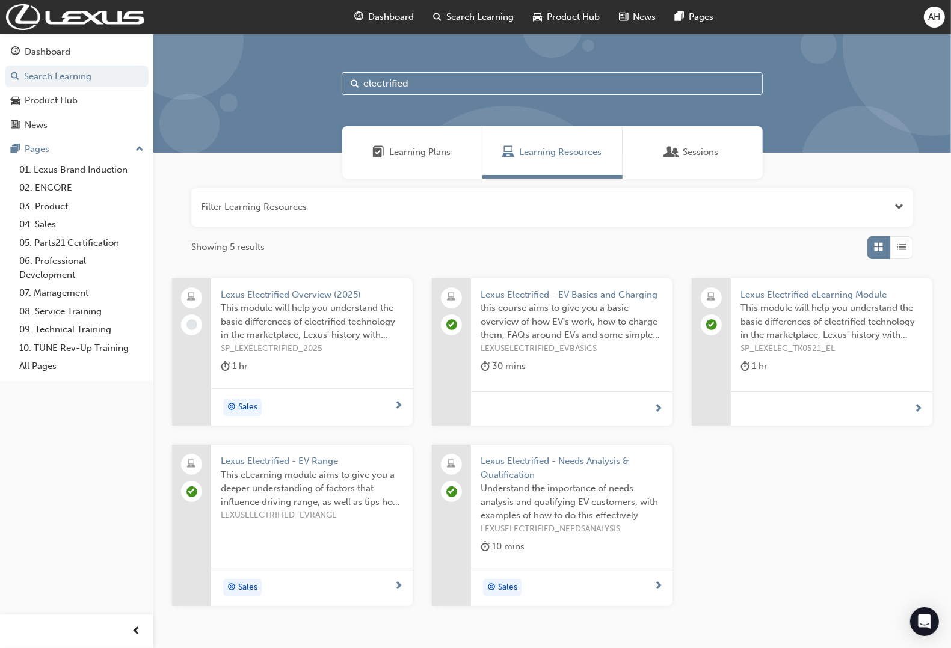
click at [283, 299] on span "Lexus Electrified Overview (2025)" at bounding box center [312, 295] width 182 height 14
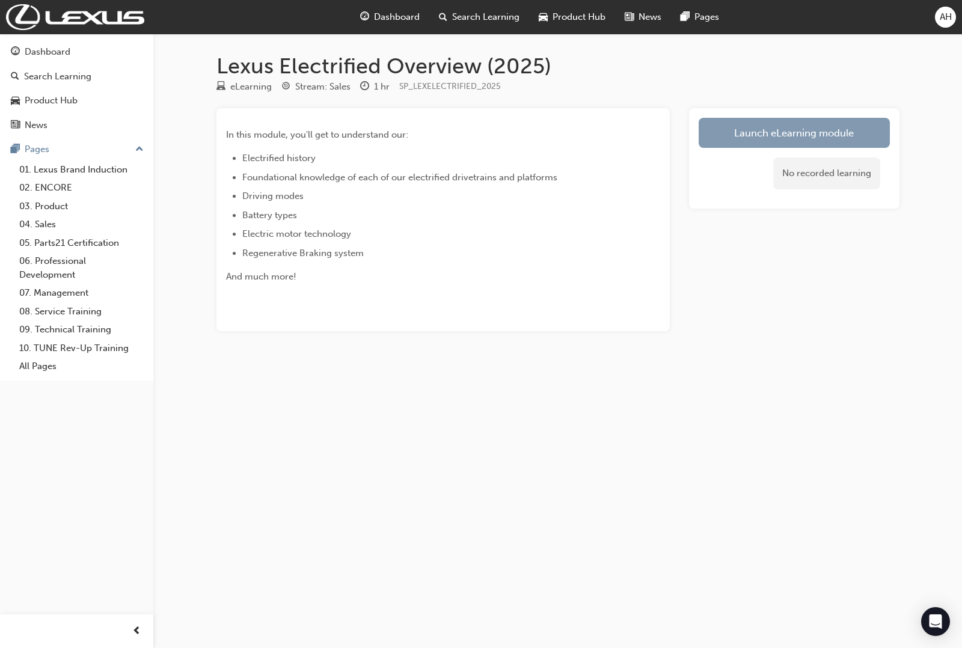
click at [727, 137] on link "Launch eLearning module" at bounding box center [794, 133] width 191 height 30
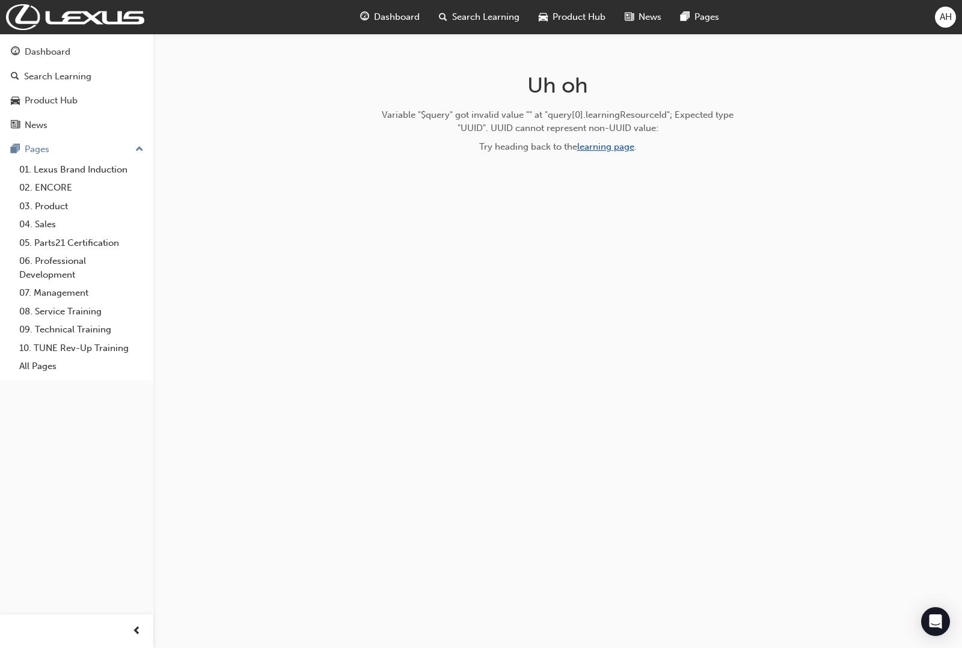
click at [600, 146] on link "learning page" at bounding box center [605, 146] width 57 height 11
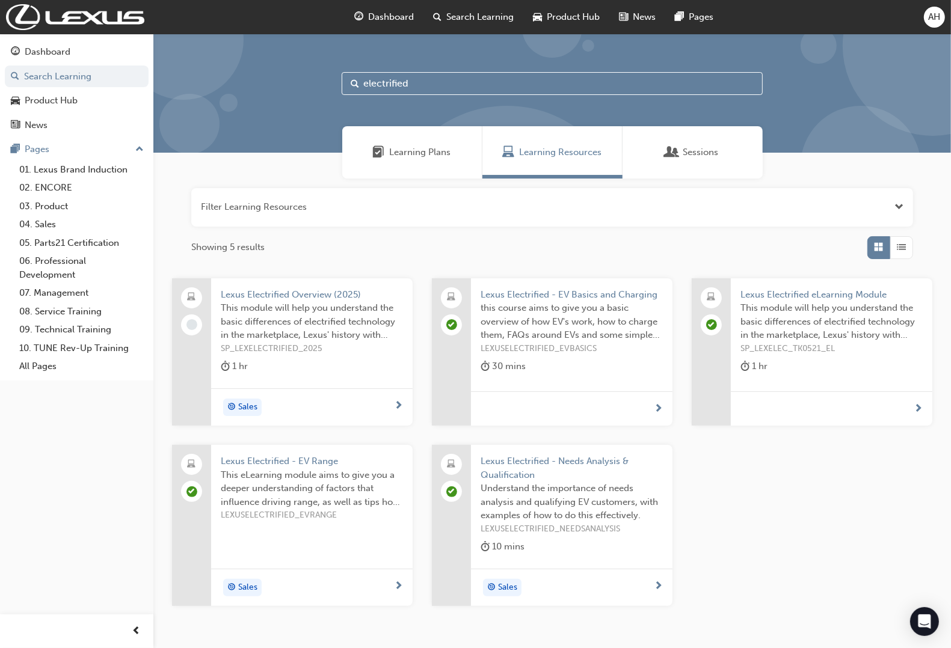
click at [301, 290] on span "Lexus Electrified Overview (2025)" at bounding box center [312, 295] width 182 height 14
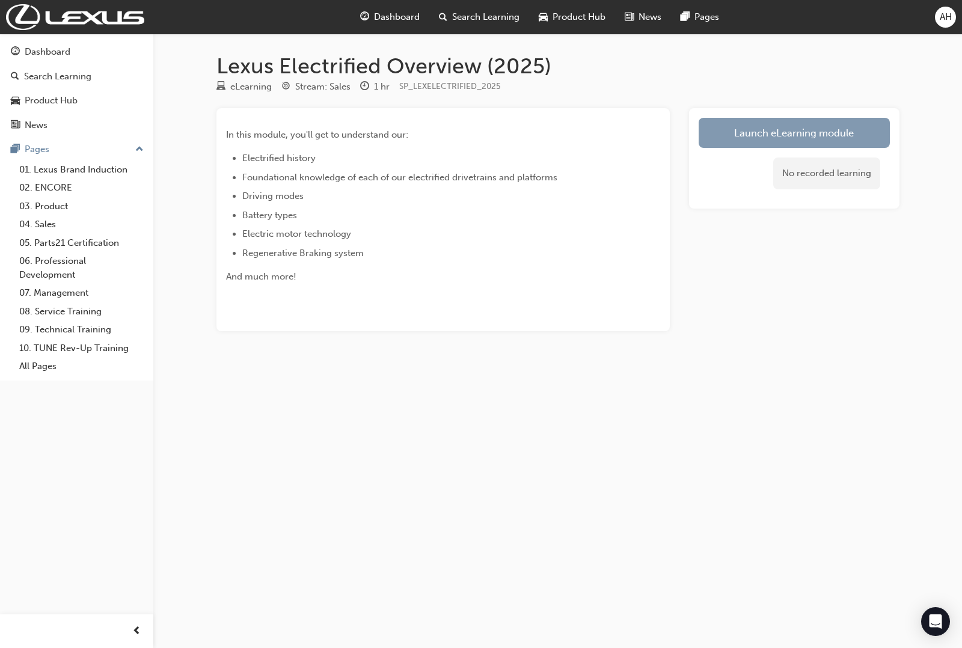
click at [738, 137] on link "Launch eLearning module" at bounding box center [794, 133] width 191 height 30
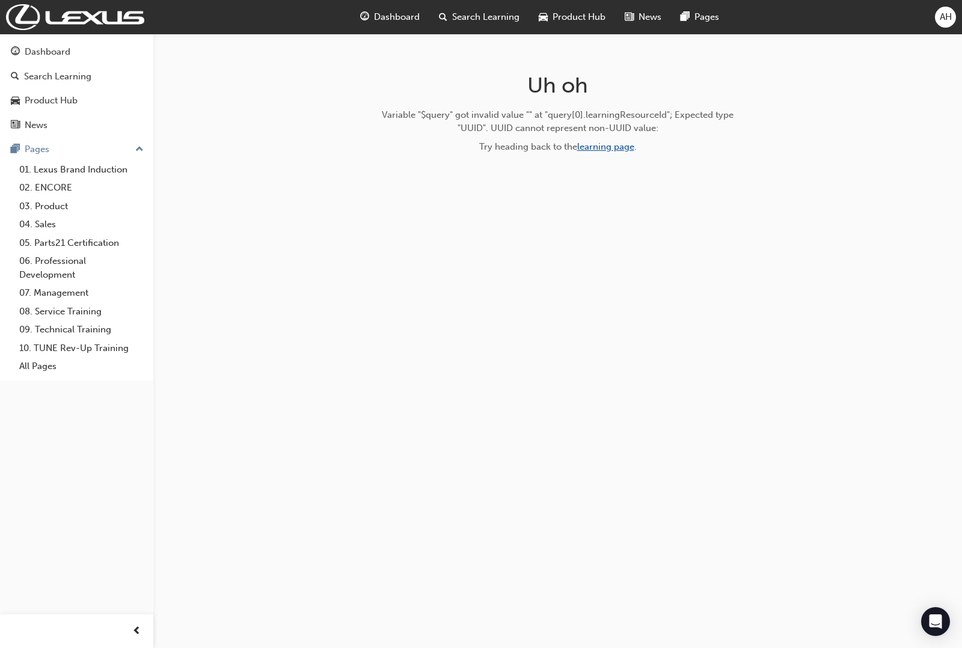
click at [633, 149] on link "learning page" at bounding box center [605, 146] width 57 height 11
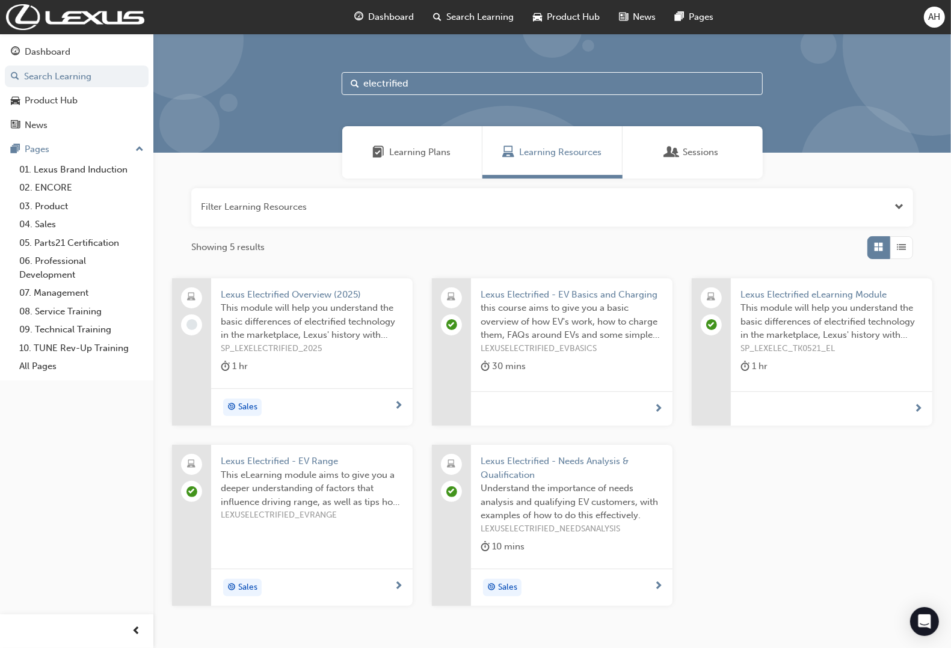
click at [290, 399] on div "Sales" at bounding box center [307, 408] width 173 height 18
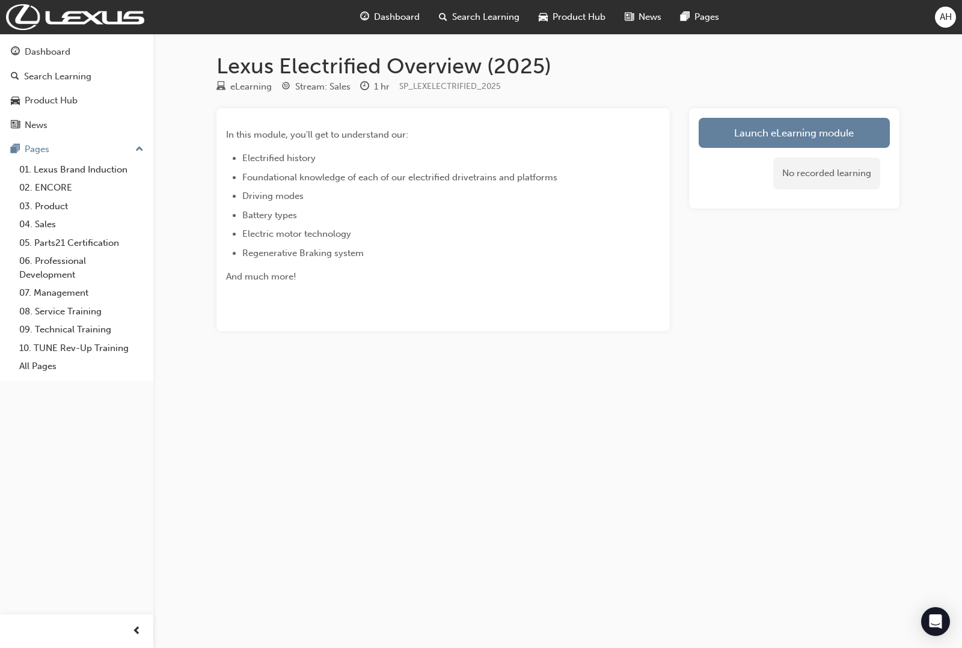
click at [935, 25] on button "AH" at bounding box center [945, 17] width 21 height 21
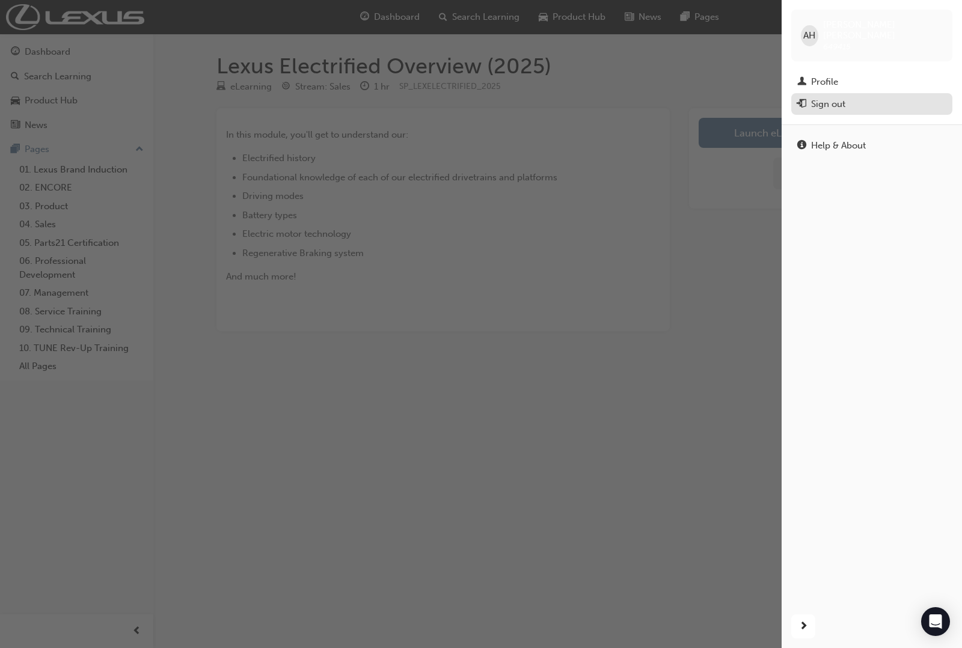
click at [837, 93] on button "Sign out" at bounding box center [872, 104] width 161 height 22
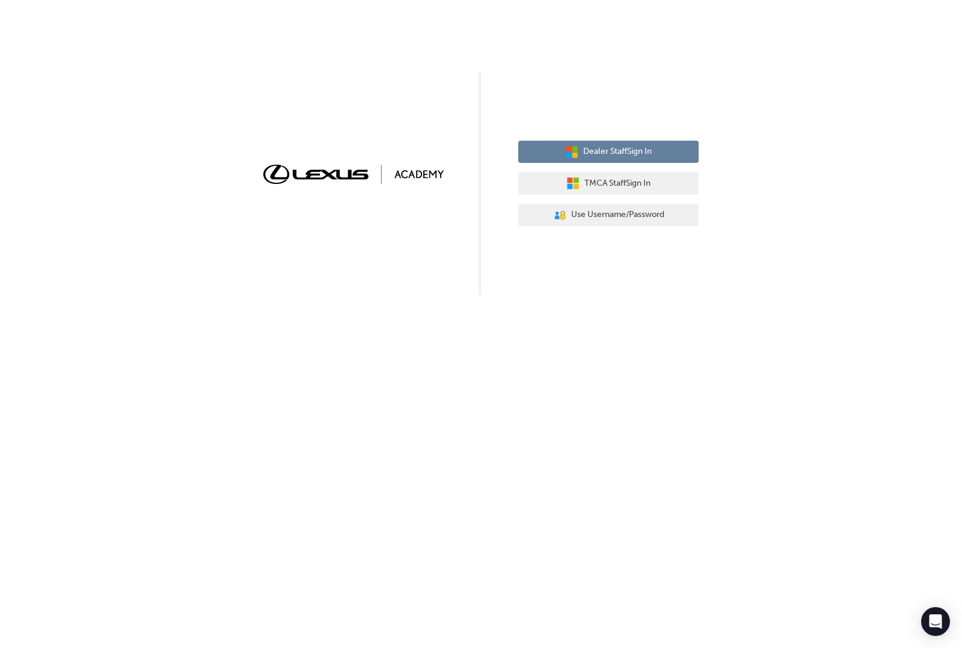
click at [573, 147] on icon "button" at bounding box center [575, 148] width 5 height 5
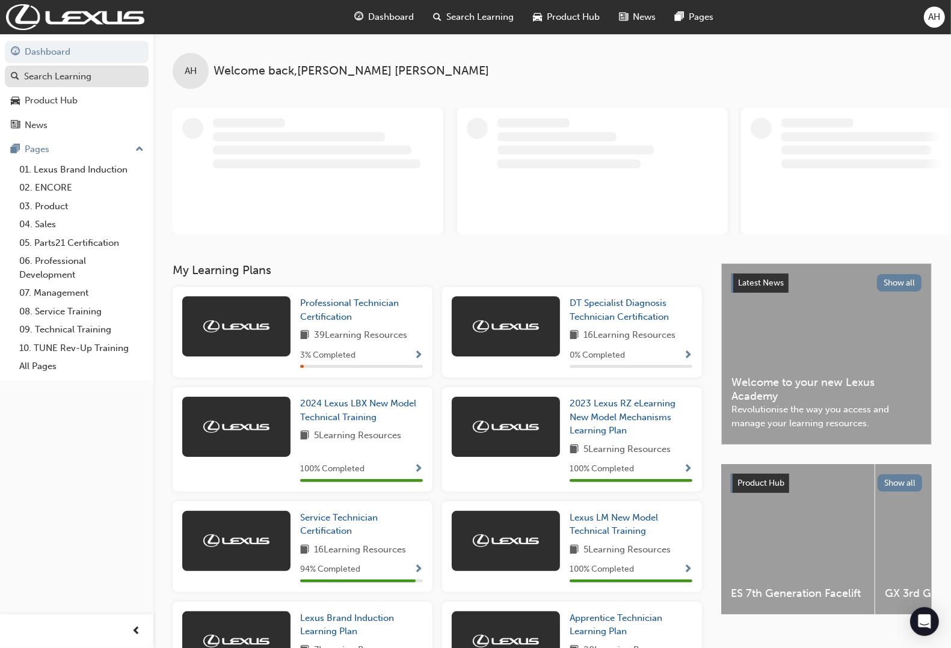
click at [62, 76] on div "Search Learning" at bounding box center [57, 77] width 67 height 14
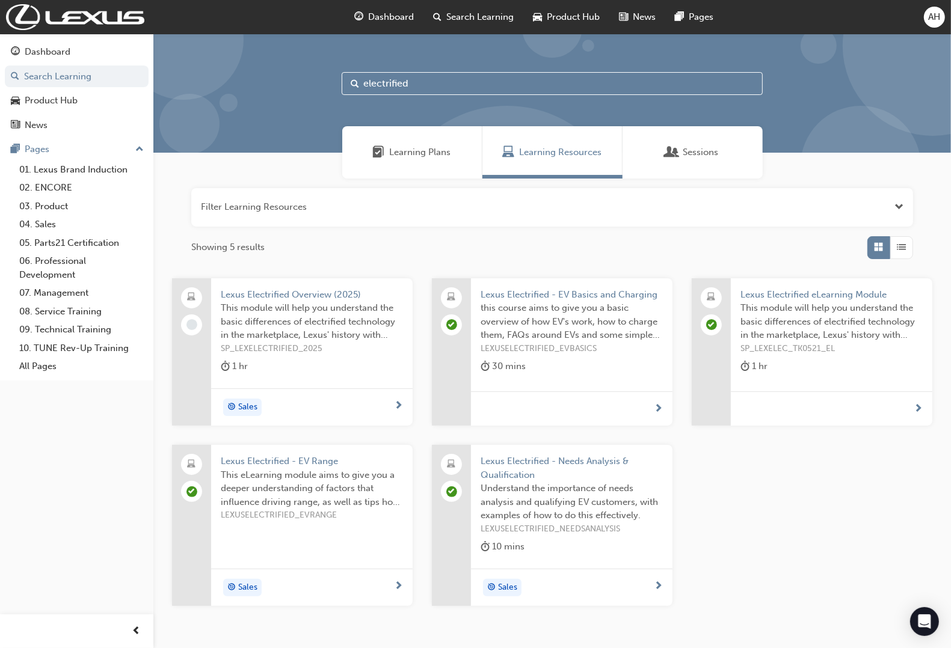
click at [314, 293] on span "Lexus Electrified Overview (2025)" at bounding box center [312, 295] width 182 height 14
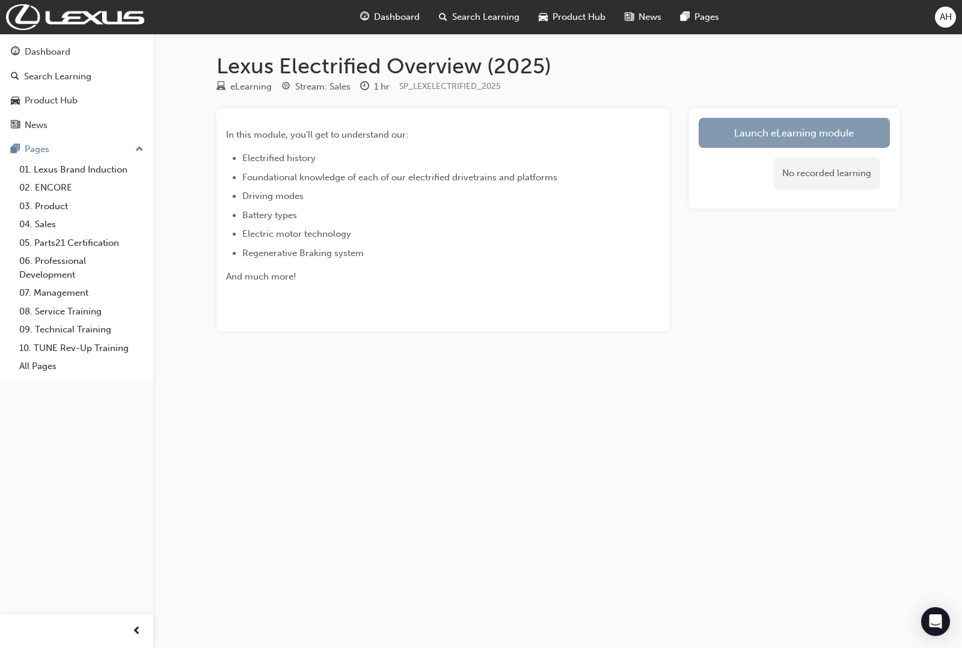
click at [801, 138] on link "Launch eLearning module" at bounding box center [794, 133] width 191 height 30
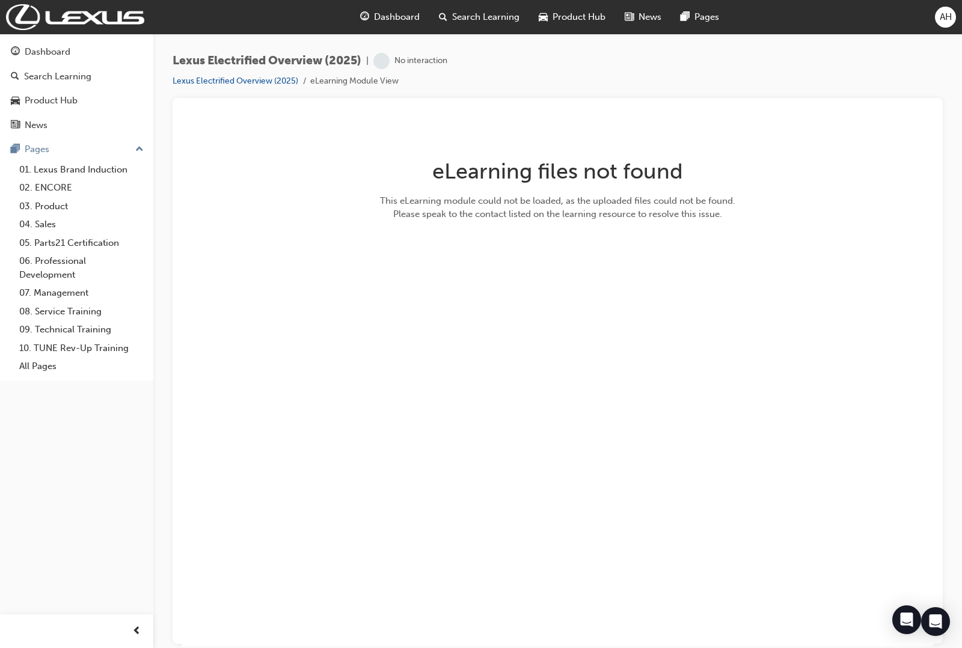
click at [950, 16] on span "AH" at bounding box center [946, 17] width 12 height 14
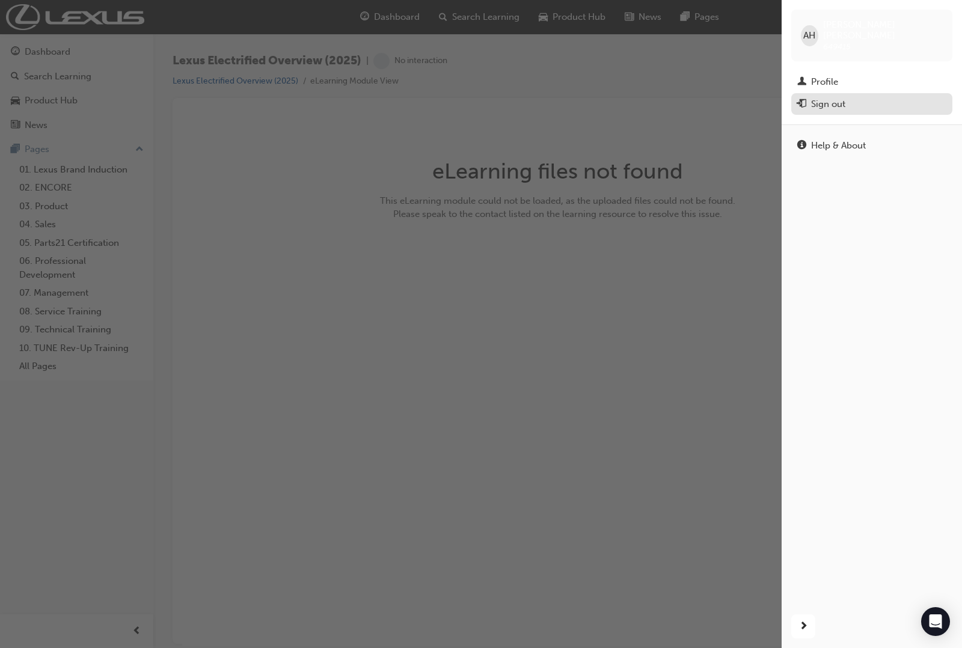
click at [864, 97] on div "Sign out" at bounding box center [872, 104] width 149 height 15
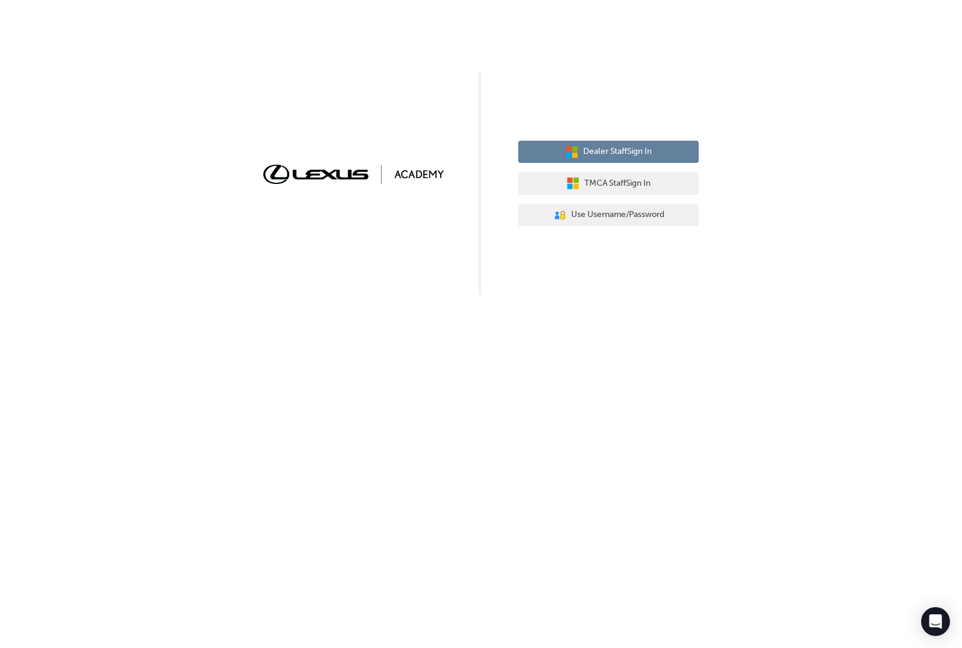
click at [621, 150] on span "Dealer Staff Sign In" at bounding box center [617, 152] width 69 height 14
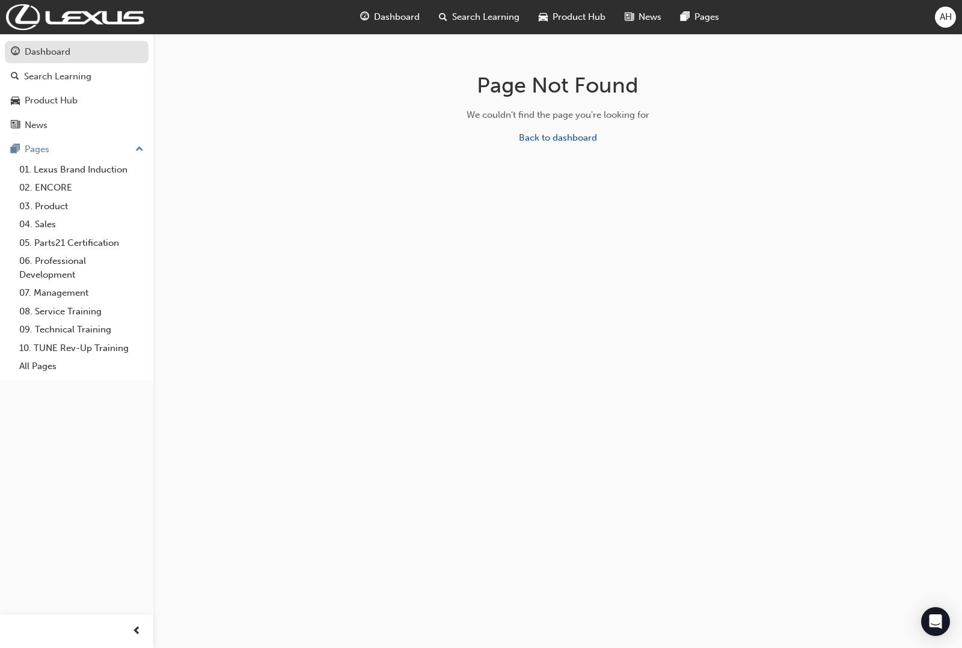
click at [67, 57] on div "Dashboard" at bounding box center [48, 52] width 46 height 14
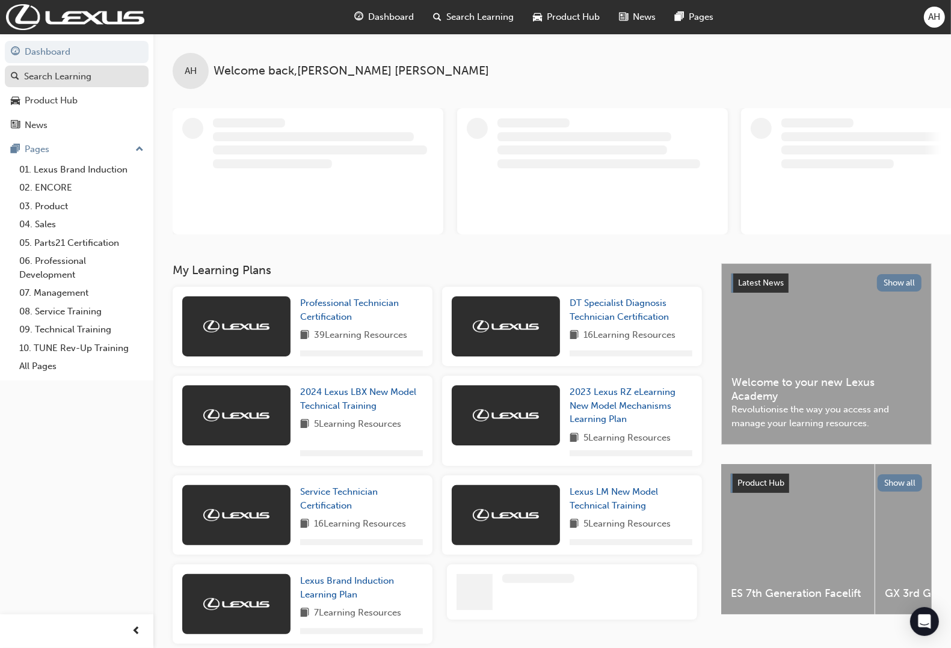
click at [66, 75] on div "Search Learning" at bounding box center [57, 77] width 67 height 14
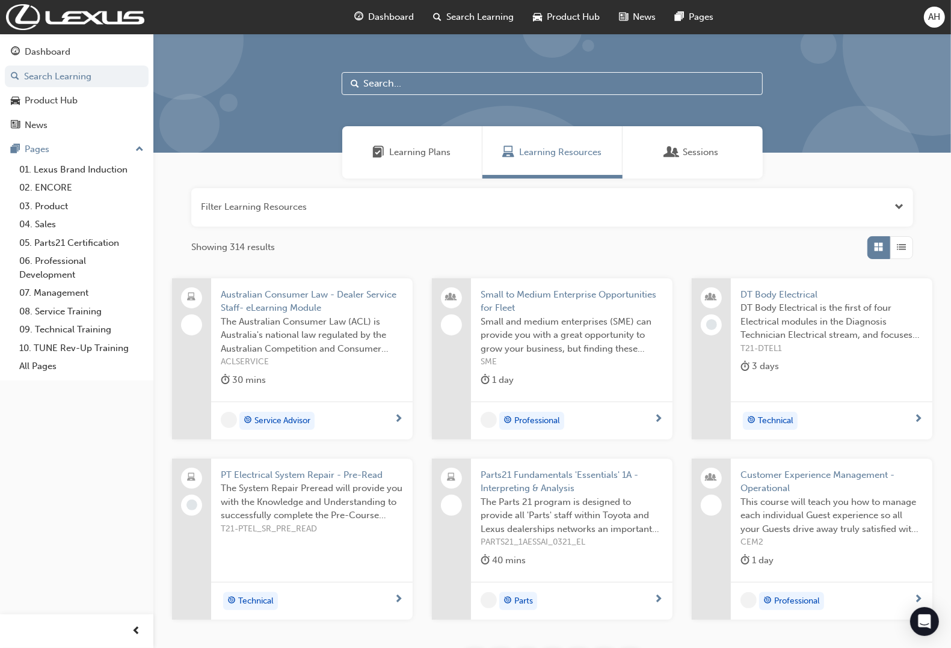
click at [432, 90] on input "text" at bounding box center [552, 83] width 421 height 23
type input "electrified"
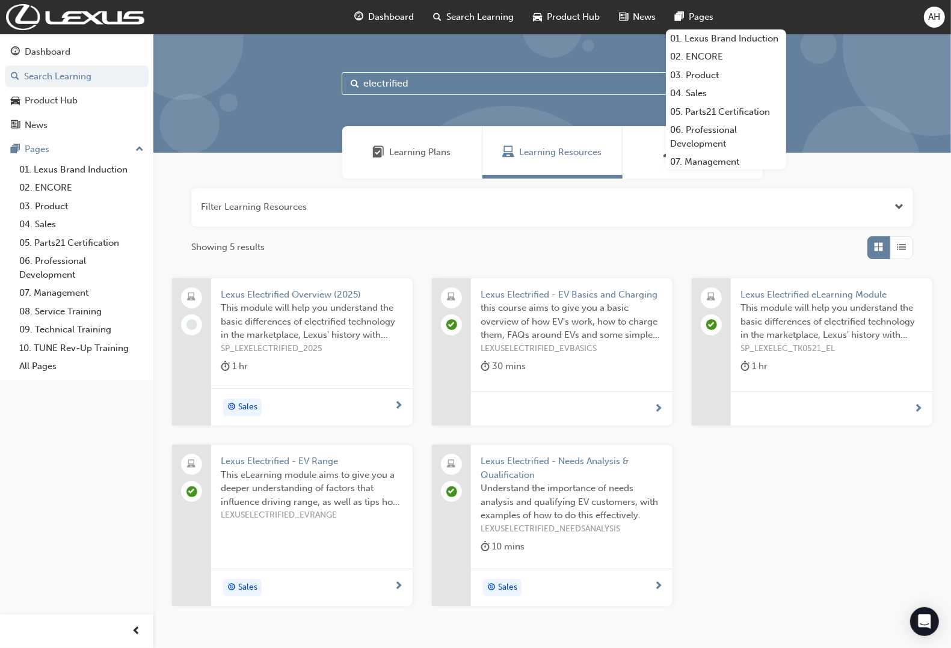
click at [928, 25] on div "AH" at bounding box center [934, 17] width 21 height 21
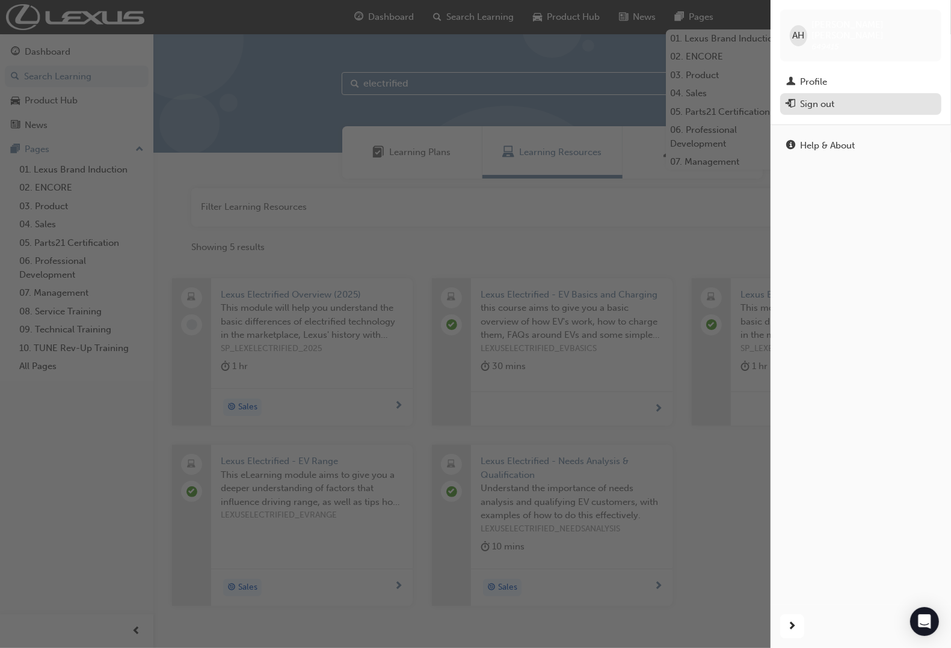
click at [836, 97] on div "Sign out" at bounding box center [860, 104] width 149 height 15
